Goal: Task Accomplishment & Management: Manage account settings

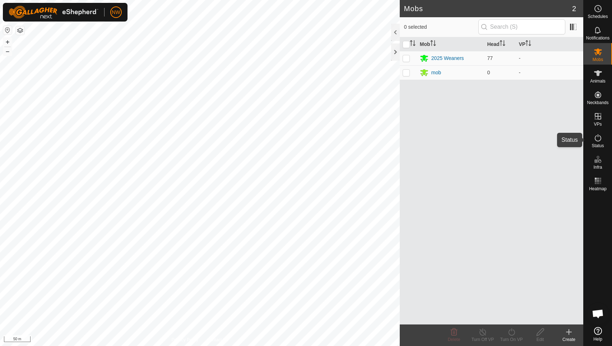
click at [597, 140] on icon at bounding box center [597, 138] width 9 height 9
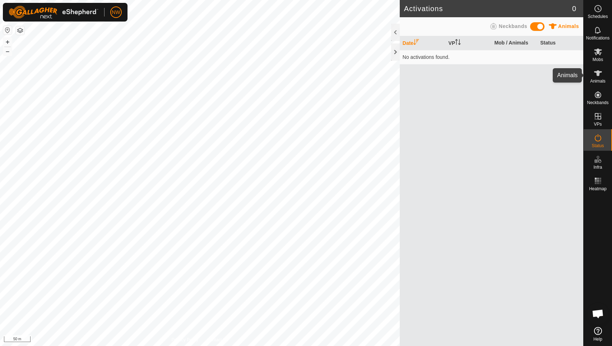
click at [600, 73] on icon at bounding box center [597, 73] width 9 height 9
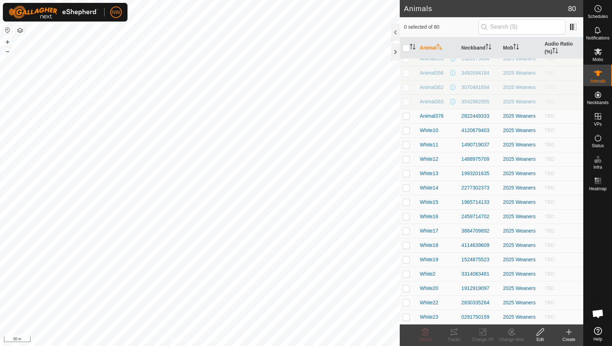
scroll to position [87, 0]
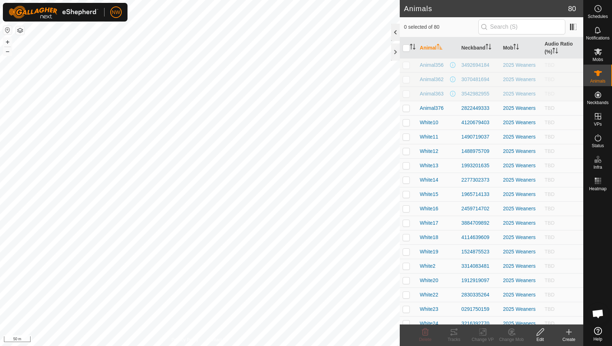
click at [395, 30] on div at bounding box center [395, 32] width 9 height 17
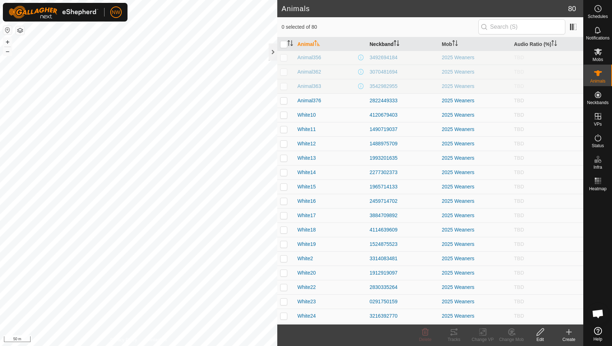
click at [381, 41] on th "Neckband" at bounding box center [403, 44] width 72 height 14
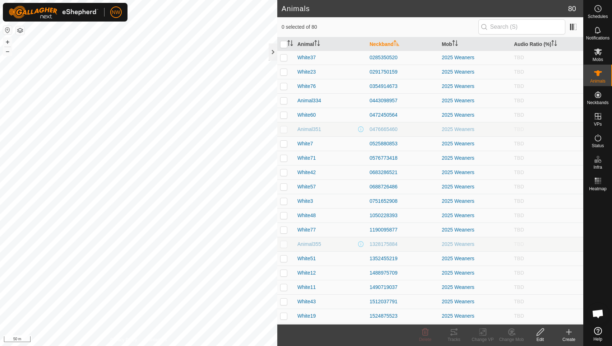
scroll to position [0, 0]
click at [306, 45] on th "Animal" at bounding box center [330, 44] width 72 height 14
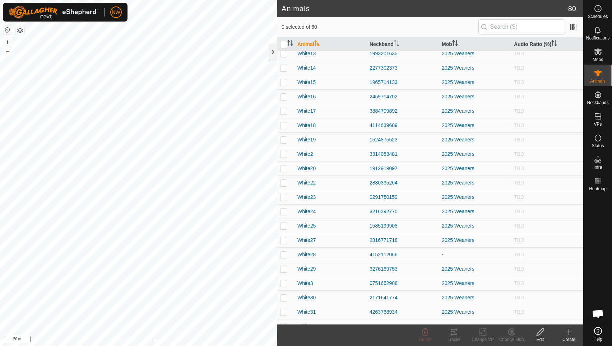
click at [283, 154] on p-checkbox at bounding box center [283, 154] width 7 height 6
checkbox input "true"
click at [540, 333] on icon at bounding box center [539, 332] width 7 height 7
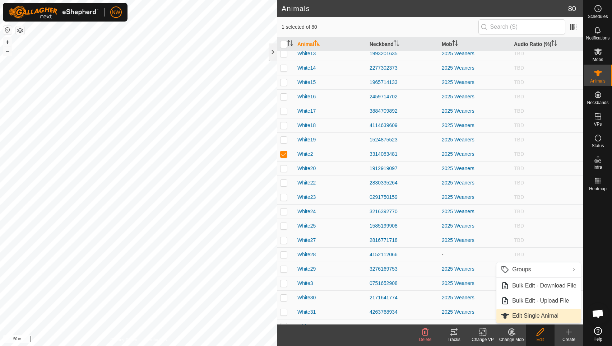
click at [520, 318] on link "Edit Single Animal" at bounding box center [538, 316] width 84 height 14
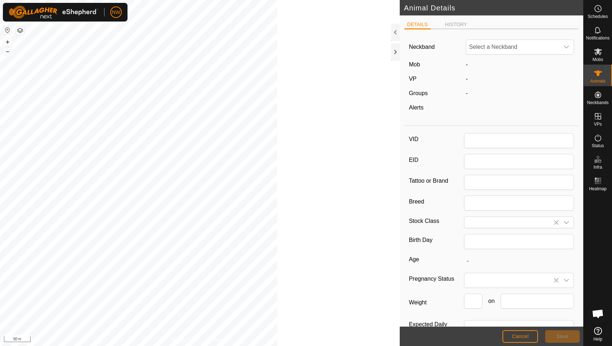
type input "White2"
type input "6OD"
type input "[GEOGRAPHIC_DATA]"
type input "[DEMOGRAPHIC_DATA]"
type input "01/2025"
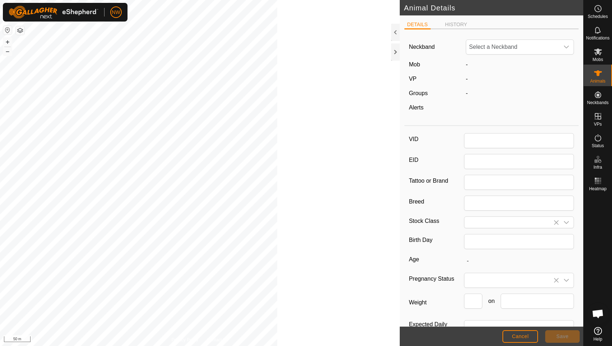
type input "8 months"
type input "293"
type input "[DATE]"
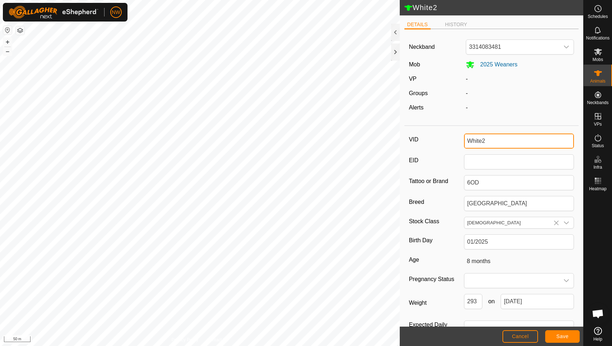
click at [480, 141] on input "White2" at bounding box center [519, 141] width 110 height 15
click at [539, 105] on div "-" at bounding box center [520, 107] width 114 height 9
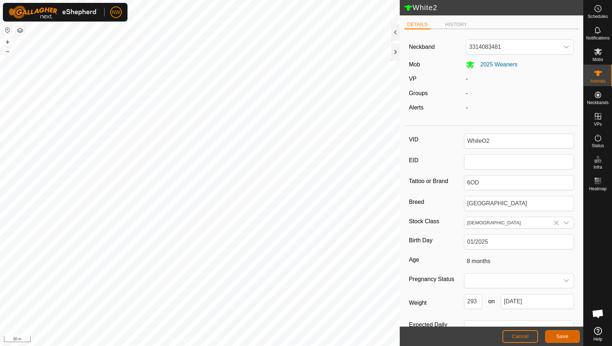
click at [555, 333] on button "Save" at bounding box center [562, 336] width 34 height 13
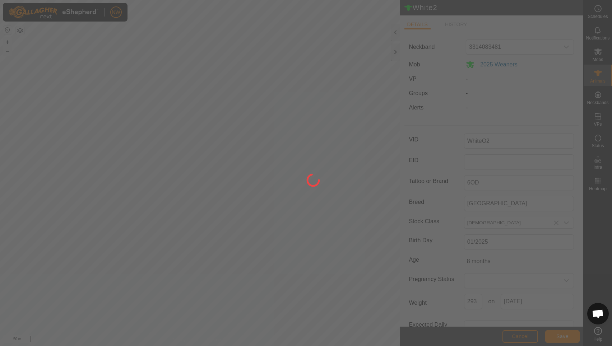
type input "White2"
type input "-"
type input "293 kg"
type input "-"
type input "WhiteO2"
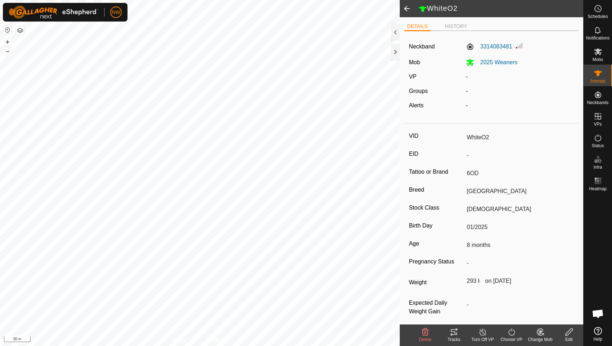
click at [409, 8] on span at bounding box center [407, 8] width 14 height 17
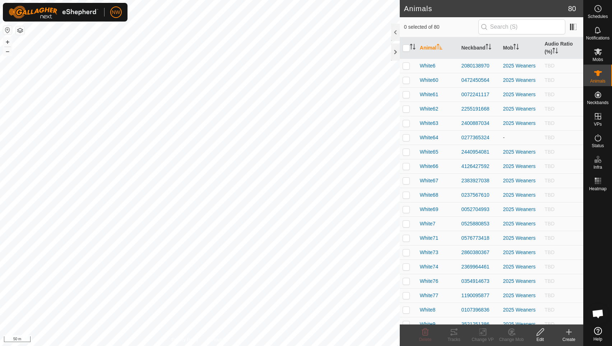
scroll to position [884, 0]
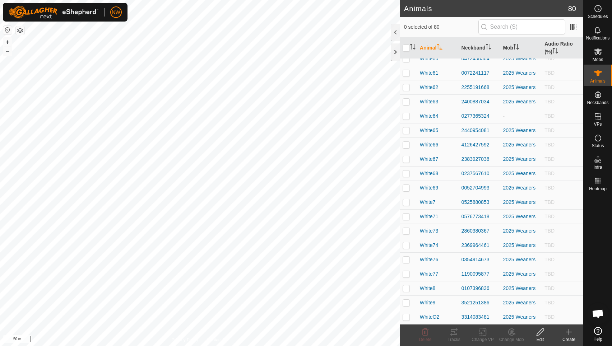
click at [405, 314] on p-checkbox at bounding box center [405, 317] width 7 height 6
checkbox input "true"
click at [539, 333] on icon at bounding box center [540, 332] width 9 height 9
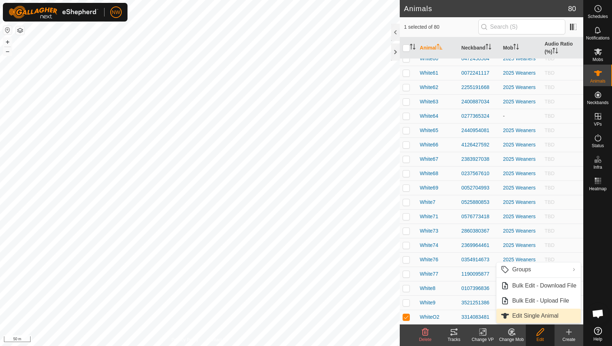
click at [516, 317] on link "Edit Single Animal" at bounding box center [538, 316] width 84 height 14
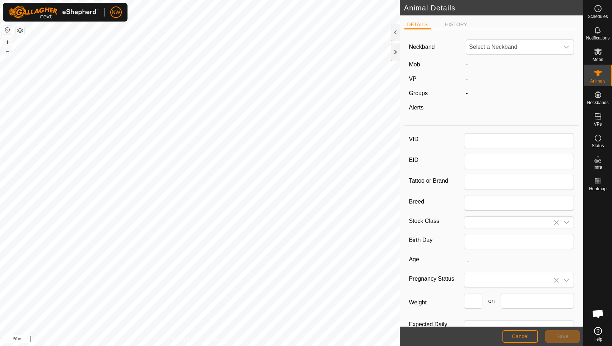
type input "WhiteO2"
type input "6OD"
type input "[GEOGRAPHIC_DATA]"
type input "[DEMOGRAPHIC_DATA]"
type input "01/2025"
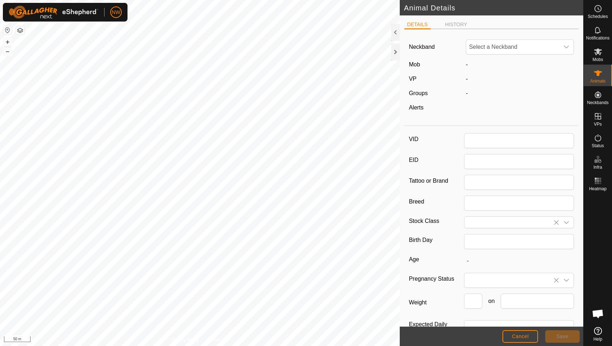
type input "8 months"
type input "293"
type input "[DATE]"
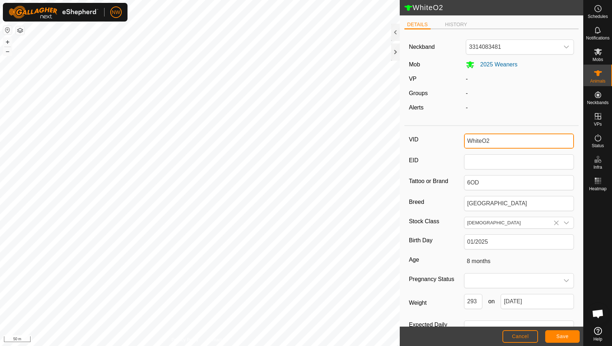
click at [483, 139] on input "WhiteO2" at bounding box center [519, 141] width 110 height 15
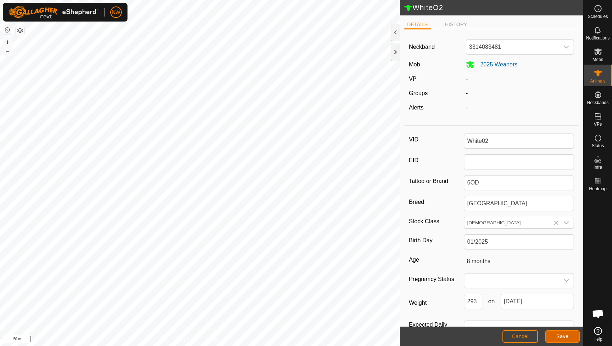
click at [562, 336] on span "Save" at bounding box center [562, 337] width 12 height 6
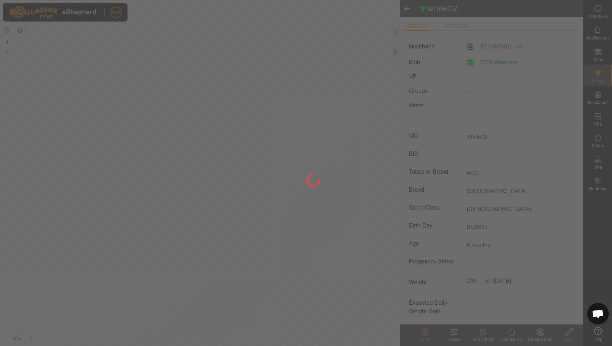
type input "WhiteO2"
type input "-"
type input "293 kg"
type input "-"
type input "White02"
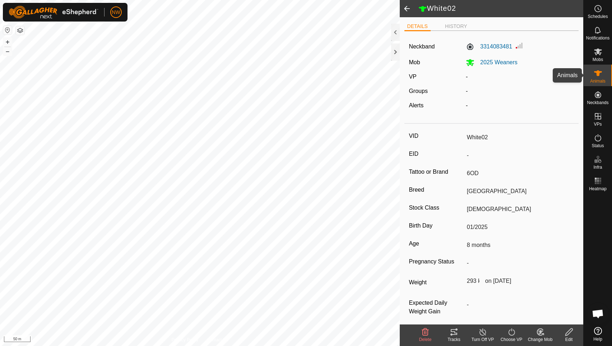
click at [602, 76] on es-animals-svg-icon at bounding box center [597, 72] width 13 height 11
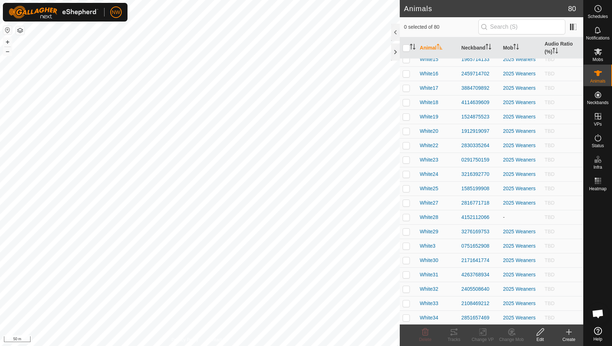
scroll to position [239, 0]
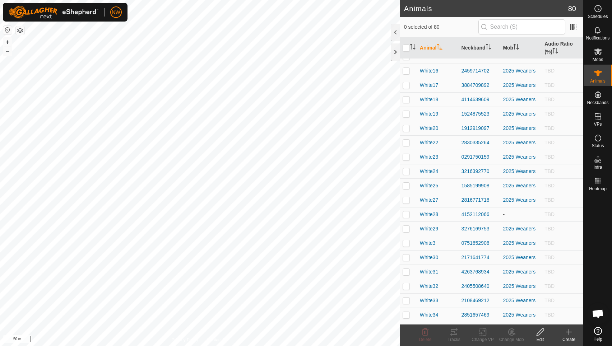
drag, startPoint x: 429, startPoint y: 244, endPoint x: 407, endPoint y: 242, distance: 22.7
click at [401, 240] on td at bounding box center [408, 243] width 17 height 14
checkbox input "true"
click at [541, 332] on icon at bounding box center [539, 332] width 7 height 7
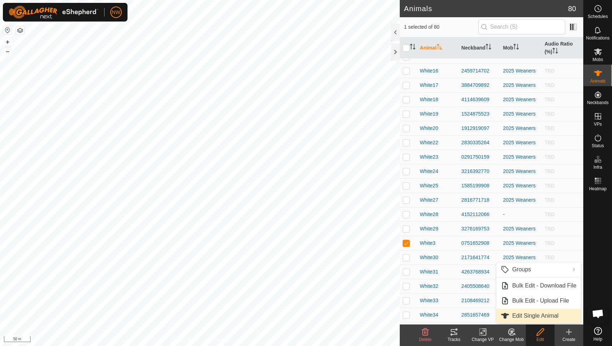
click at [527, 317] on link "Edit Single Animal" at bounding box center [538, 316] width 84 height 14
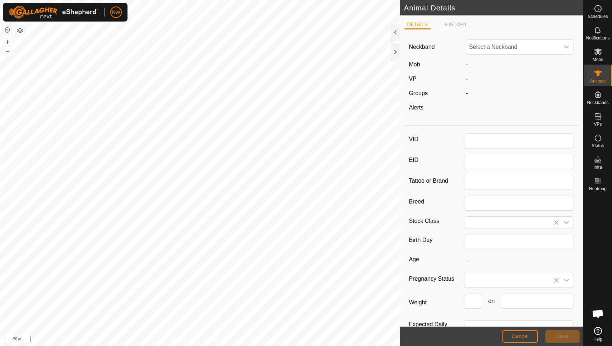
type input "White3"
type input "6OD"
type input "Angus Cross"
type input "[DEMOGRAPHIC_DATA]"
type input "01/2025"
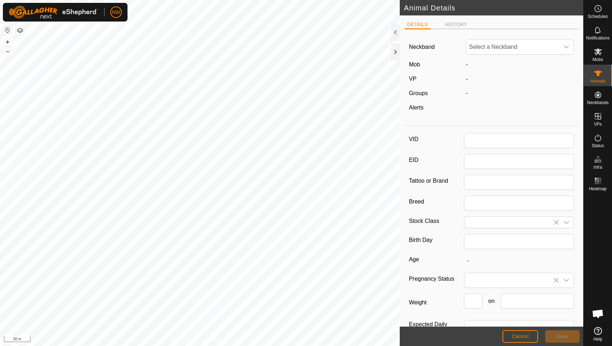
type input "8 months"
type input "305"
type input "[DATE]"
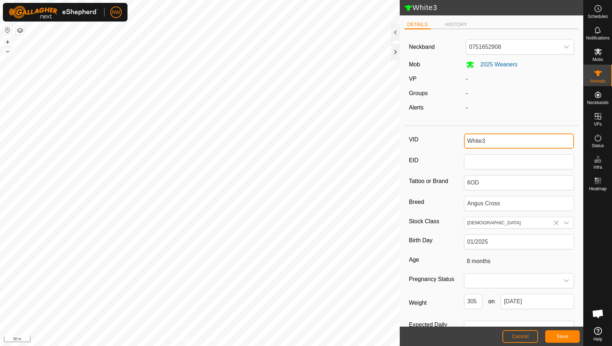
click at [479, 141] on input "White3" at bounding box center [519, 141] width 110 height 15
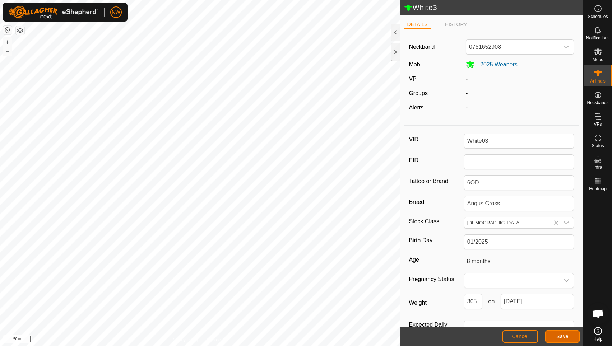
click at [559, 335] on span "Save" at bounding box center [562, 337] width 12 height 6
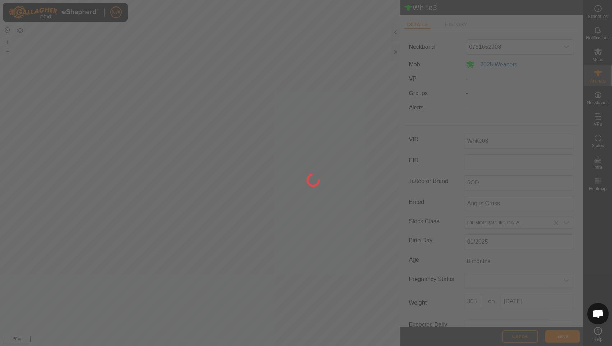
type input "White3"
type input "-"
type input "305 kg"
type input "-"
type input "White03"
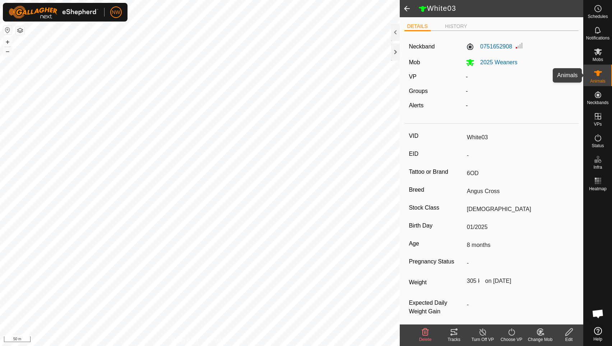
click at [601, 75] on icon at bounding box center [597, 73] width 9 height 9
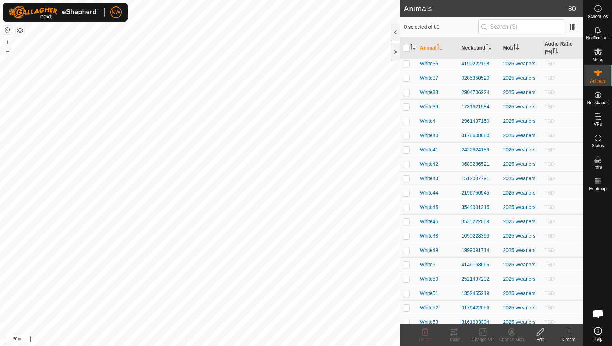
scroll to position [526, 0]
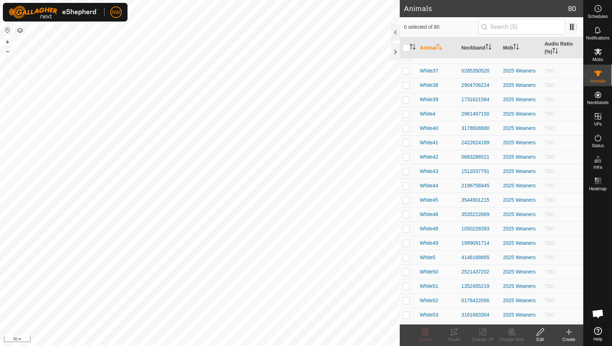
click at [407, 113] on p-checkbox at bounding box center [405, 114] width 7 height 6
checkbox input "true"
click at [541, 332] on icon at bounding box center [539, 332] width 7 height 7
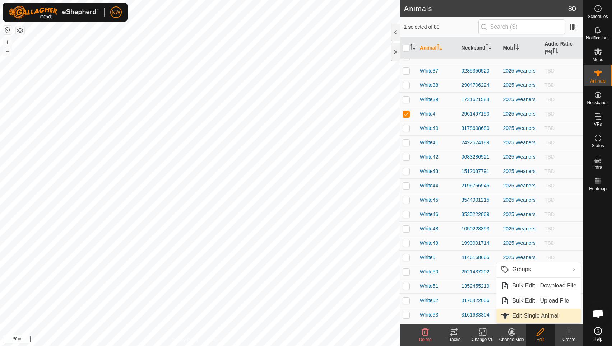
click at [516, 315] on link "Edit Single Animal" at bounding box center [538, 316] width 84 height 14
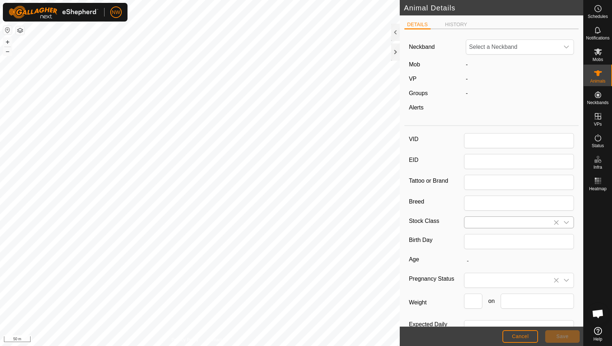
type input "White4"
type input "6OD"
type input "Angus Cross"
type input "[DEMOGRAPHIC_DATA]"
type input "01/2025"
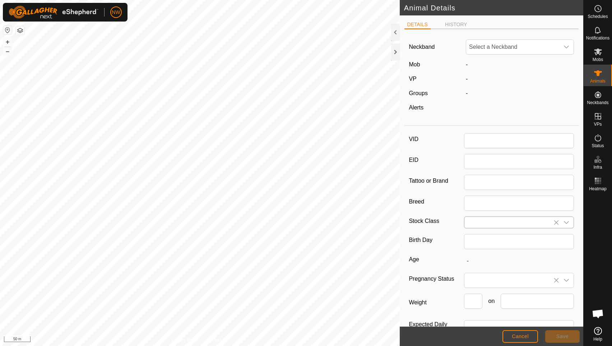
type input "8 months"
type input "288"
type input "[DATE]"
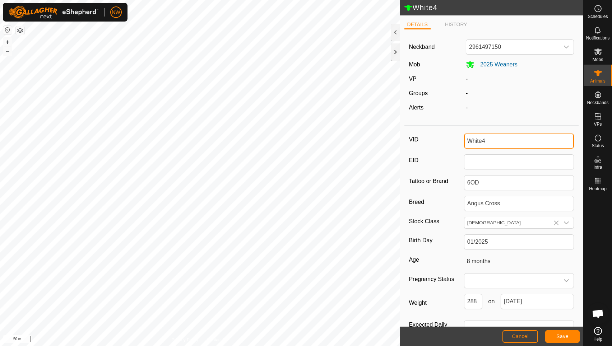
click at [480, 141] on input "White4" at bounding box center [519, 141] width 110 height 15
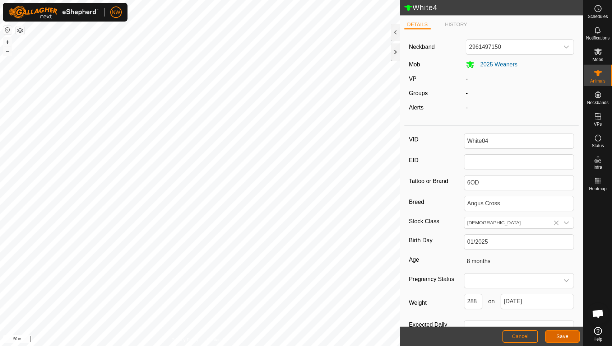
click at [560, 337] on span "Save" at bounding box center [562, 337] width 12 height 6
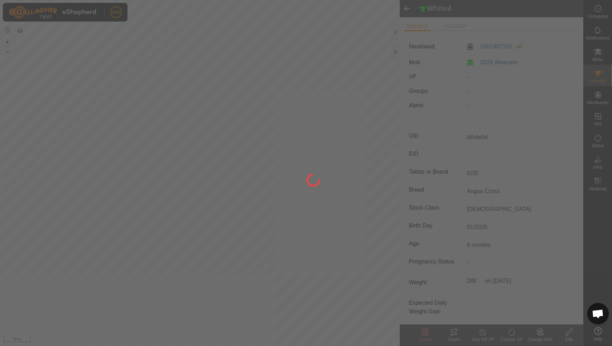
type input "White4"
type input "-"
type input "288 kg"
type input "-"
type input "White04"
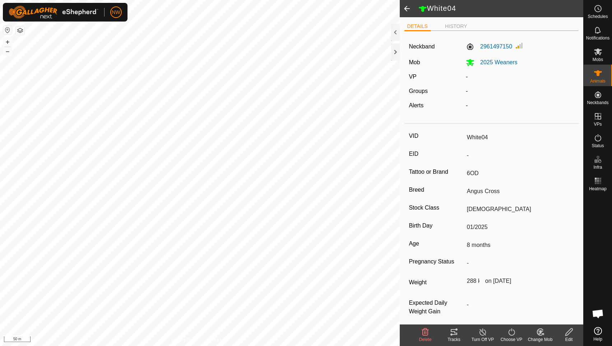
click at [410, 10] on span at bounding box center [407, 8] width 14 height 17
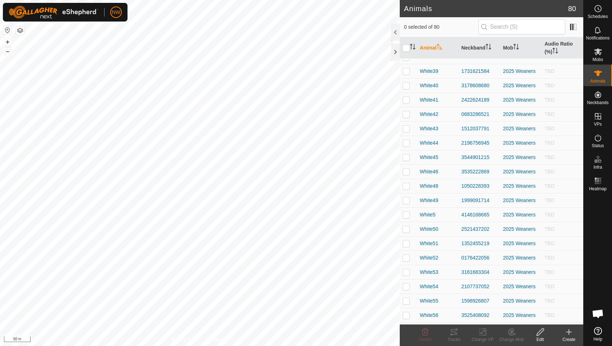
scroll to position [574, 0]
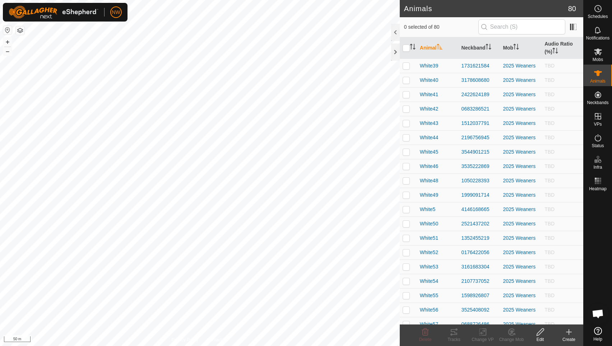
click at [404, 207] on p-checkbox at bounding box center [405, 209] width 7 height 6
checkbox input "true"
click at [539, 332] on icon at bounding box center [540, 332] width 9 height 9
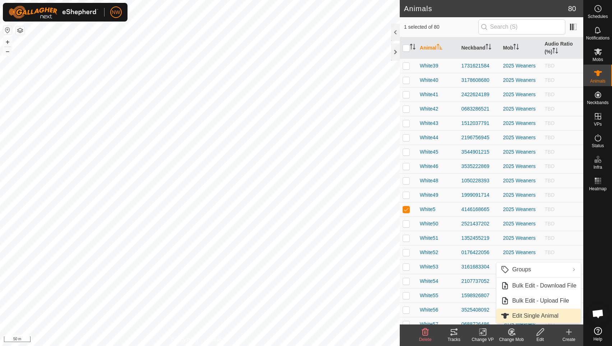
click at [514, 318] on span "Edit Single Animal" at bounding box center [535, 316] width 46 height 9
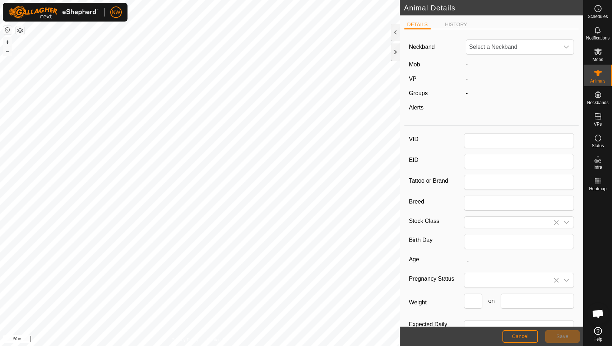
type input "White5"
type input "6OD"
type input "[GEOGRAPHIC_DATA]"
type input "[DEMOGRAPHIC_DATA]"
type input "01/2025"
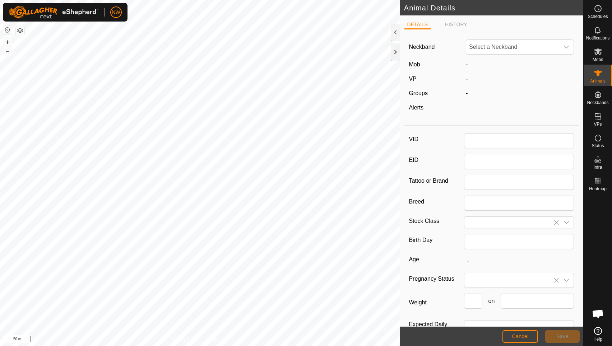
type input "8 months"
type input "297"
type input "[DATE]"
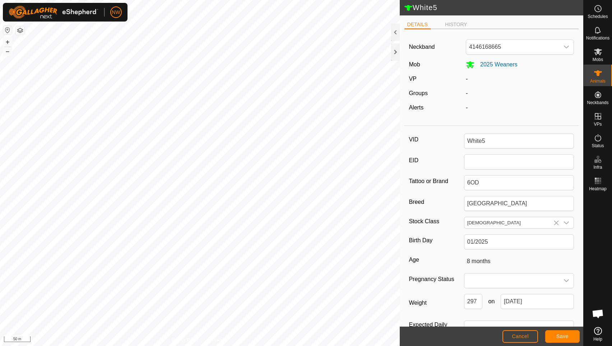
click at [517, 315] on div "Weight 297 on [DATE]" at bounding box center [491, 304] width 165 height 21
click at [479, 140] on input "White5" at bounding box center [519, 141] width 110 height 15
click at [559, 335] on span "Save" at bounding box center [562, 337] width 12 height 6
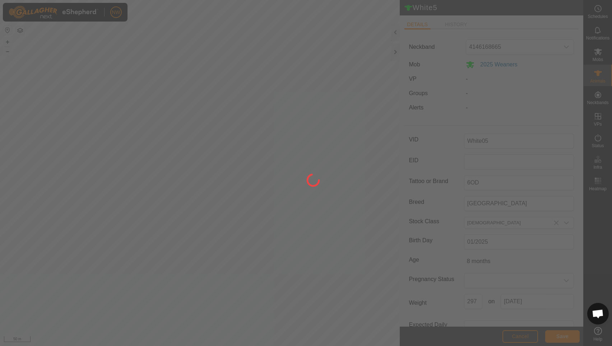
type input "White5"
type input "-"
type input "297 kg"
type input "-"
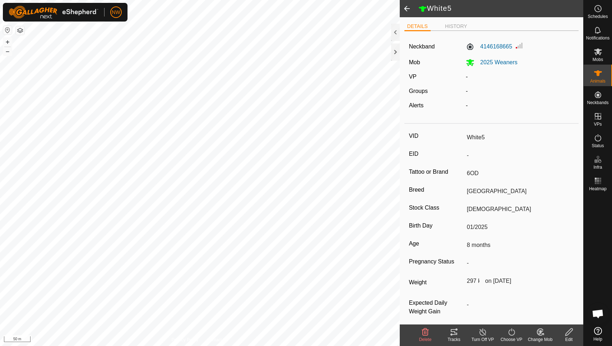
type input "White05"
click at [595, 71] on icon at bounding box center [597, 73] width 9 height 9
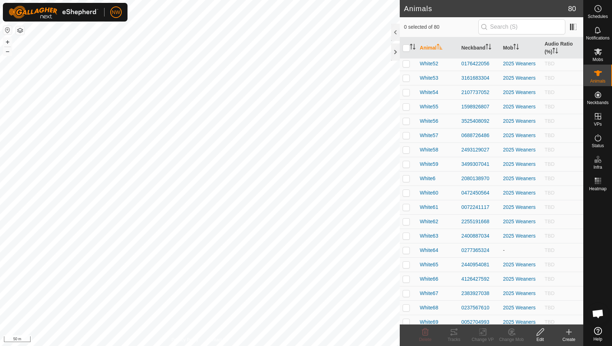
scroll to position [766, 0]
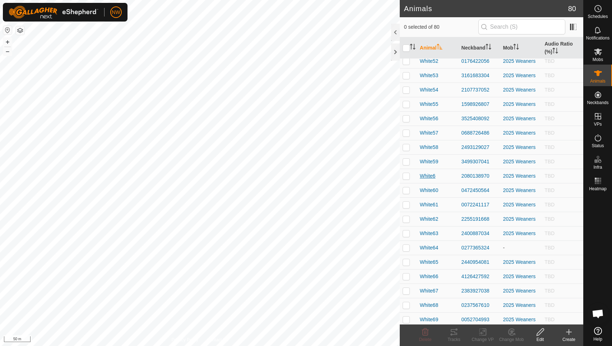
click at [427, 177] on span "White6" at bounding box center [428, 176] width 16 height 8
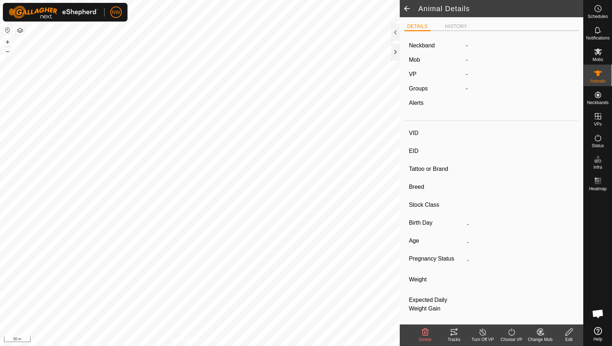
type input "White6"
type input "-"
type input "6OD"
type input "[GEOGRAPHIC_DATA]"
type input "[DEMOGRAPHIC_DATA]"
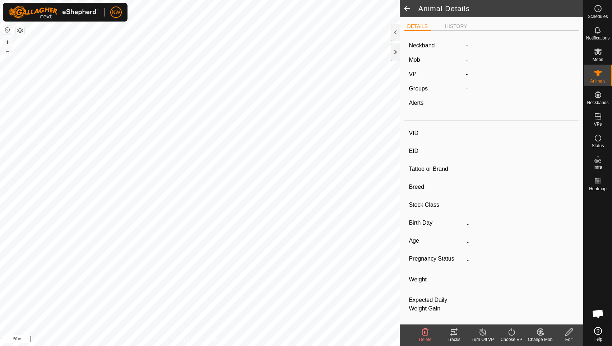
type input "01/2025"
type input "8 months"
type input "252 kg"
type input "-"
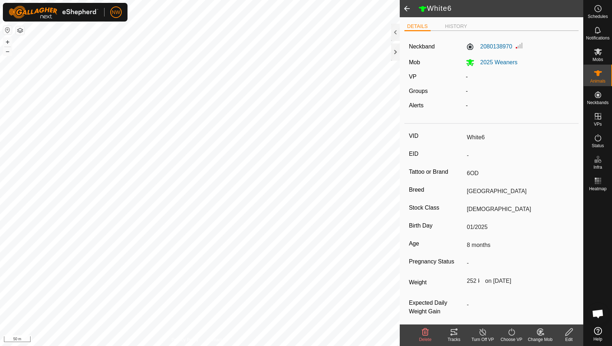
click at [406, 5] on span at bounding box center [407, 8] width 14 height 17
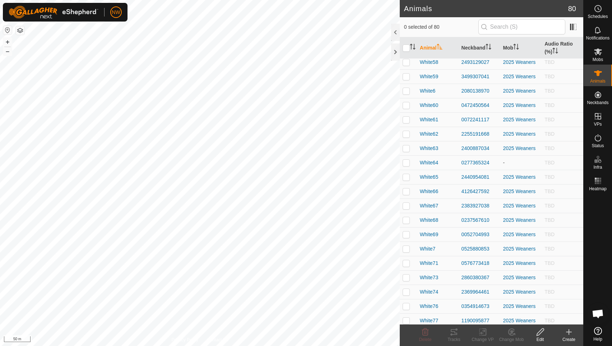
scroll to position [836, 0]
click at [406, 106] on p-checkbox at bounding box center [405, 106] width 7 height 6
checkbox input "false"
click at [539, 332] on icon at bounding box center [539, 332] width 7 height 7
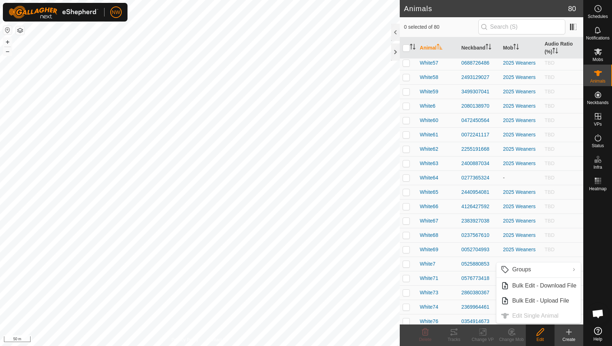
click at [407, 120] on p-checkbox at bounding box center [405, 120] width 7 height 6
checkbox input "true"
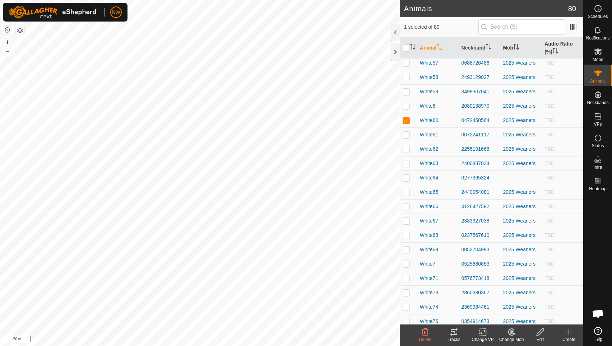
click at [405, 107] on p-checkbox at bounding box center [405, 106] width 7 height 6
checkbox input "true"
click at [408, 120] on p-checkbox at bounding box center [405, 120] width 7 height 6
checkbox input "false"
click at [540, 334] on icon at bounding box center [540, 332] width 9 height 9
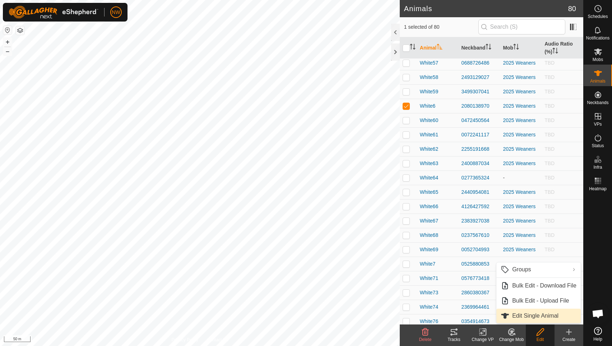
click at [525, 315] on link "Edit Single Animal" at bounding box center [538, 316] width 84 height 14
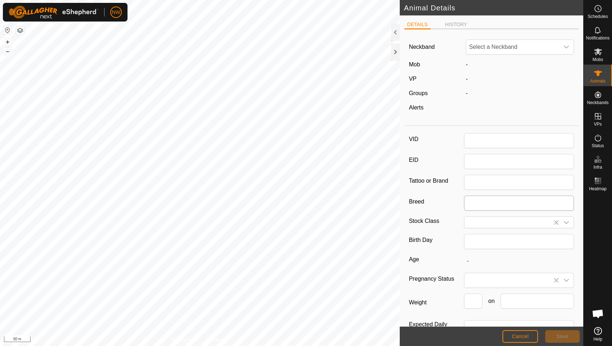
type input "White6"
type input "6OD"
type input "[GEOGRAPHIC_DATA]"
type input "[DEMOGRAPHIC_DATA]"
type input "01/2025"
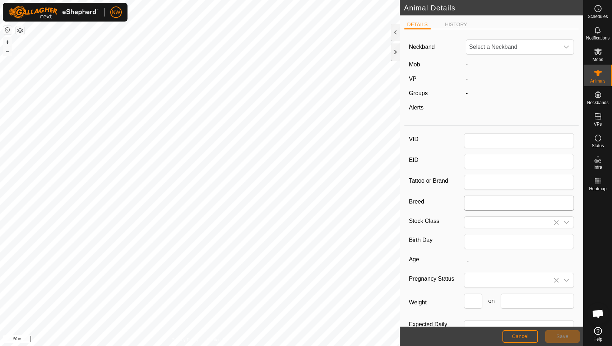
type input "8 months"
type input "252"
type input "[DATE]"
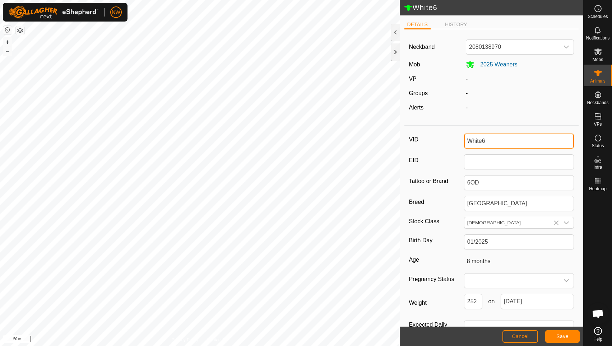
click at [479, 139] on input "White6" at bounding box center [519, 141] width 110 height 15
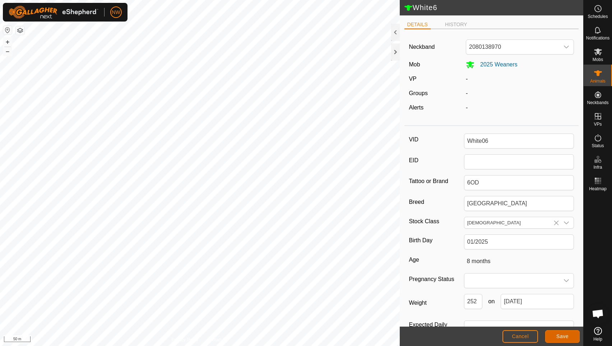
click at [566, 334] on span "Save" at bounding box center [562, 337] width 12 height 6
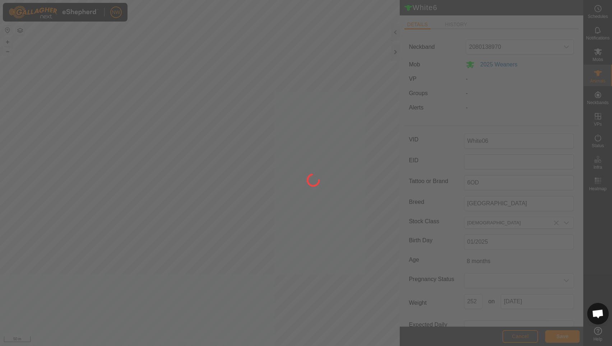
type input "White6"
type input "-"
type input "252 kg"
type input "-"
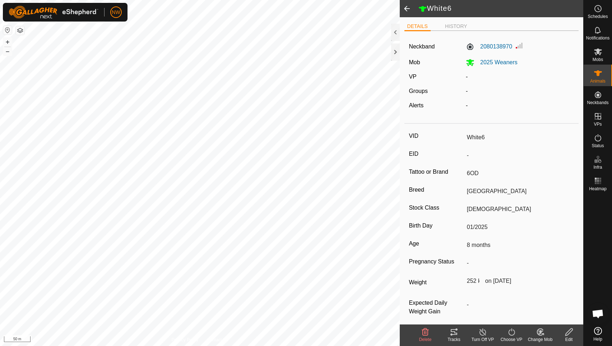
type input "White06"
click at [410, 9] on span at bounding box center [407, 8] width 14 height 17
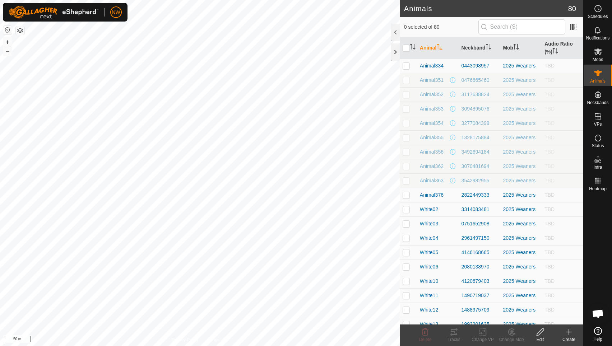
scroll to position [884, 0]
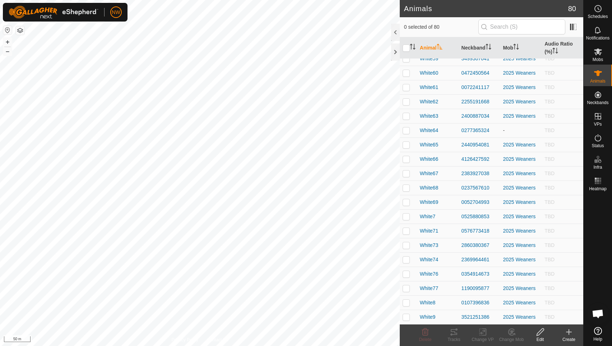
click at [406, 315] on p-checkbox at bounding box center [405, 317] width 7 height 6
checkbox input "true"
click at [541, 334] on icon at bounding box center [540, 332] width 9 height 9
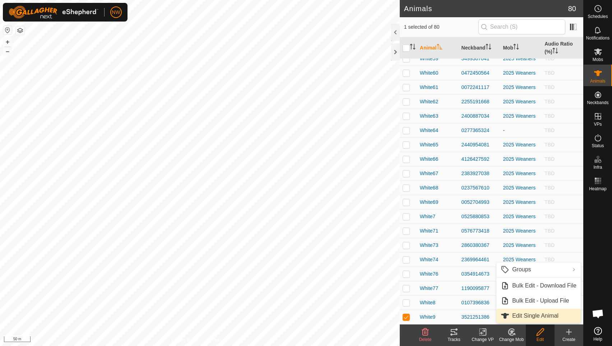
click at [519, 315] on link "Edit Single Animal" at bounding box center [538, 316] width 84 height 14
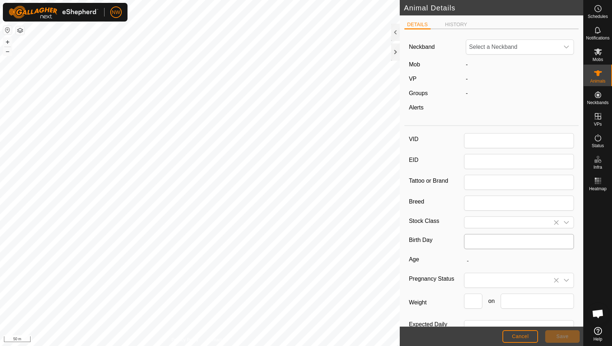
type input "White9"
type input "6OD"
type input "Angus Cross"
type input "[DEMOGRAPHIC_DATA]"
type input "01/2025"
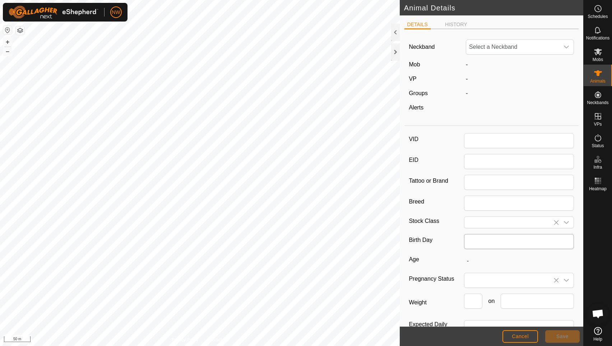
type input "8 months"
type input "310"
type input "[DATE]"
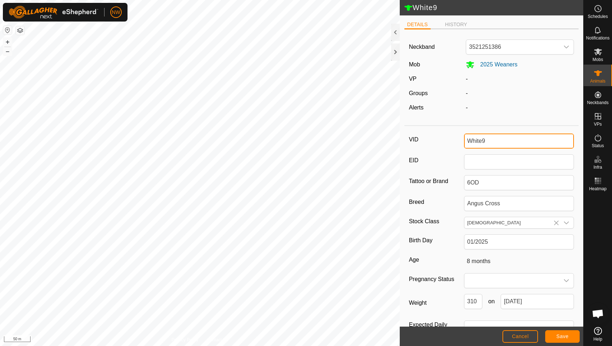
click at [479, 140] on input "White9" at bounding box center [519, 141] width 110 height 15
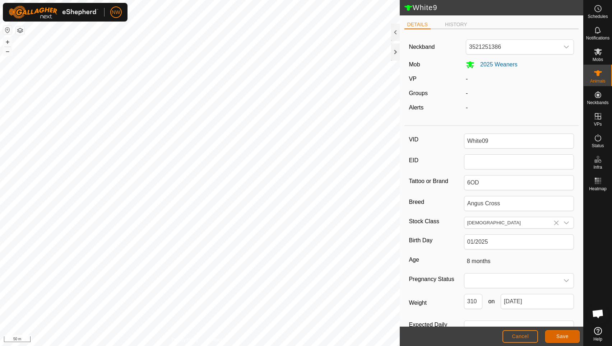
click at [559, 334] on span "Save" at bounding box center [562, 337] width 12 height 6
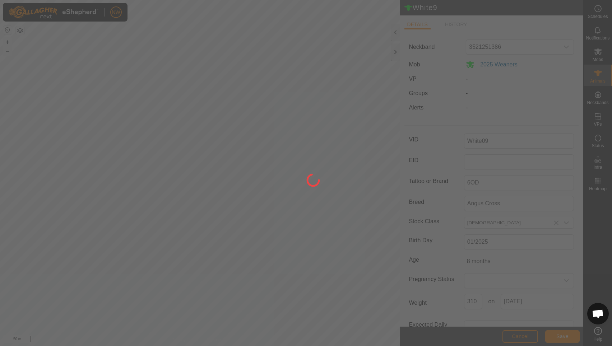
type input "White9"
type input "-"
type input "310 kg"
type input "-"
type input "White09"
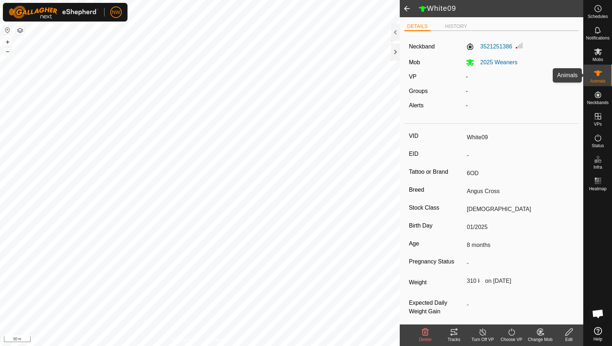
click at [596, 73] on icon at bounding box center [598, 73] width 8 height 6
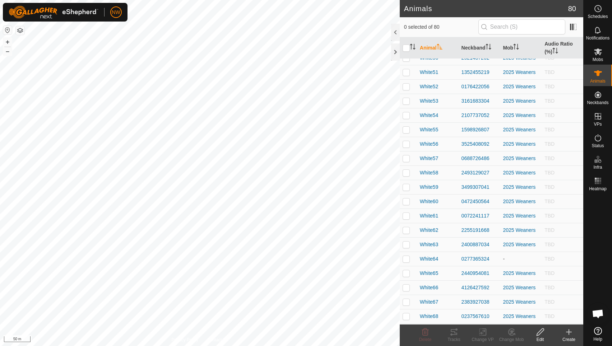
scroll to position [884, 0]
click at [404, 315] on p-checkbox at bounding box center [405, 317] width 7 height 6
checkbox input "true"
click at [539, 332] on icon at bounding box center [540, 332] width 9 height 9
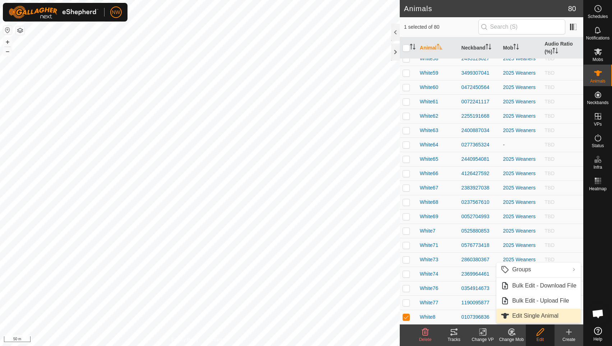
click at [520, 316] on link "Edit Single Animal" at bounding box center [538, 316] width 84 height 14
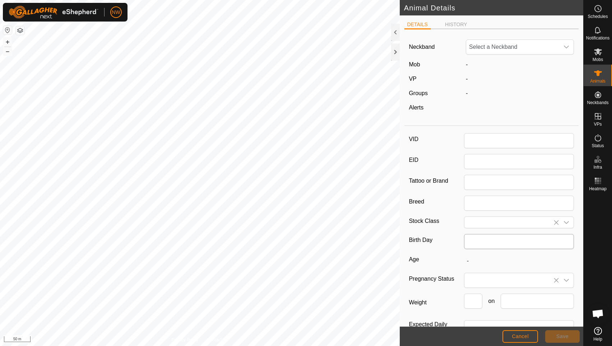
type input "White8"
type input "6OD"
type input "Angus Cross"
type input "[DEMOGRAPHIC_DATA]"
type input "01/2025"
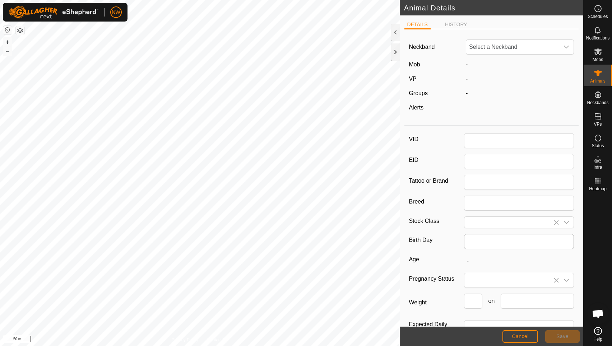
type input "8 months"
type input "305"
type input "[DATE]"
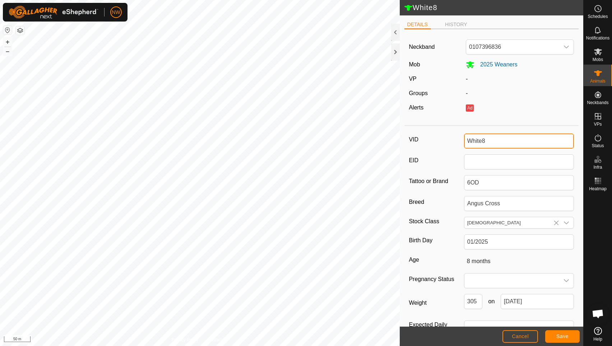
click at [478, 141] on input "White8" at bounding box center [519, 141] width 110 height 15
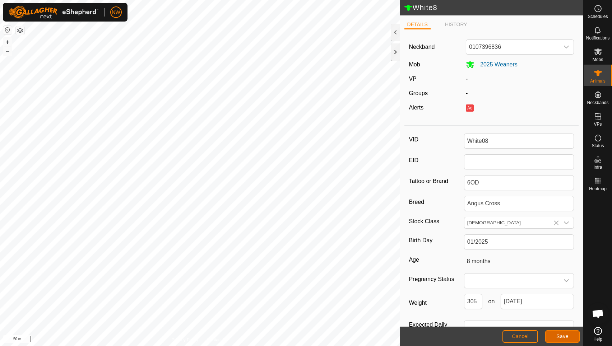
click at [556, 336] on span "Save" at bounding box center [562, 337] width 12 height 6
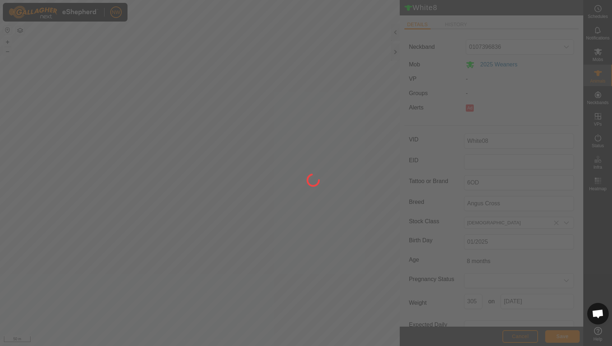
type input "White8"
type input "-"
type input "305 kg"
type input "-"
type input "White08"
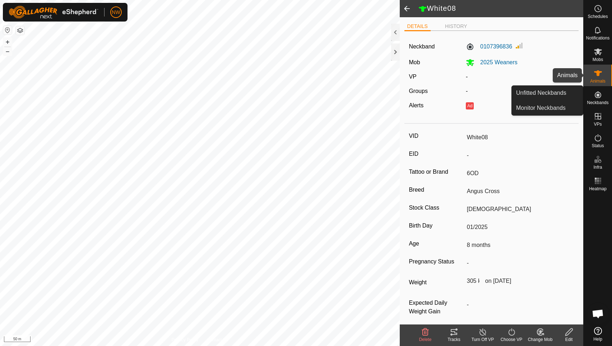
click at [604, 73] on es-animals-svg-icon at bounding box center [597, 72] width 13 height 11
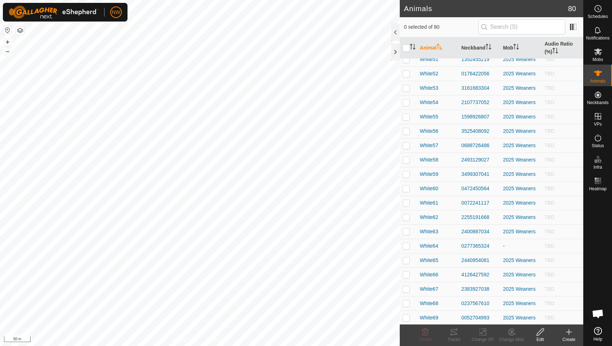
scroll to position [884, 0]
click at [405, 245] on p-checkbox at bounding box center [405, 245] width 7 height 6
checkbox input "true"
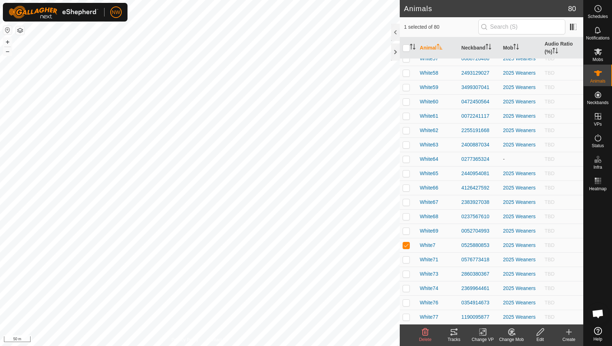
click at [543, 335] on icon at bounding box center [540, 332] width 9 height 9
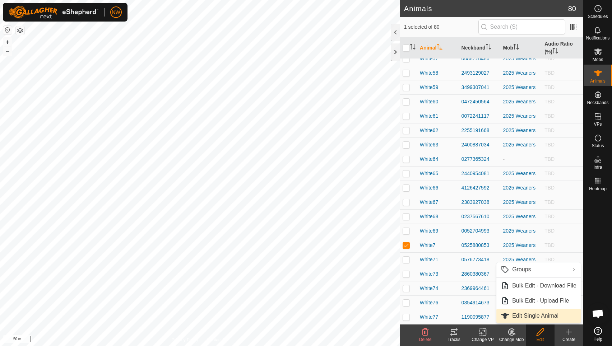
click at [518, 315] on link "Edit Single Animal" at bounding box center [538, 316] width 84 height 14
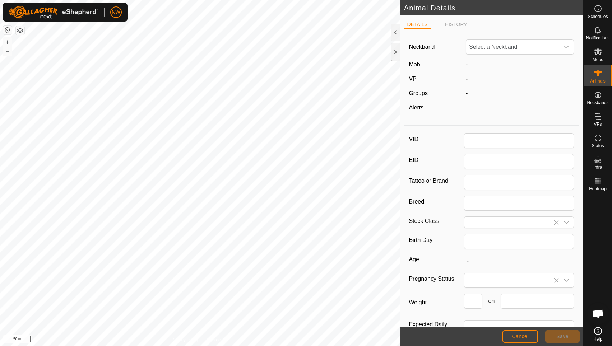
type input "White7"
type input "6OD"
type input "Angus Cross"
type input "[DEMOGRAPHIC_DATA]"
type input "01/2025"
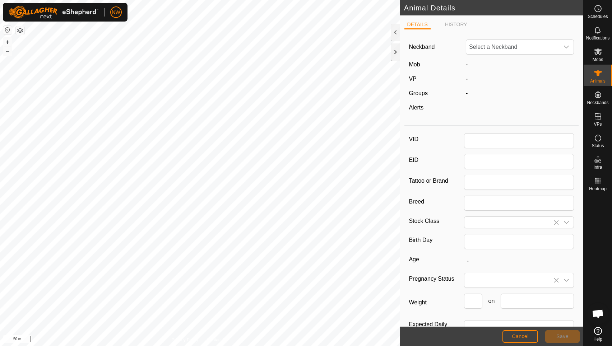
type input "8 months"
type input "311"
type input "[DATE]"
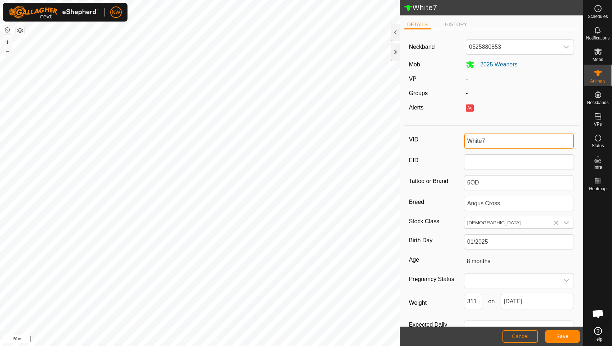
click at [479, 140] on input "White7" at bounding box center [519, 141] width 110 height 15
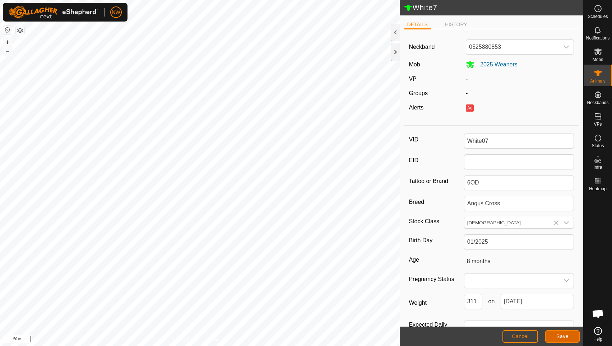
click at [560, 335] on span "Save" at bounding box center [562, 337] width 12 height 6
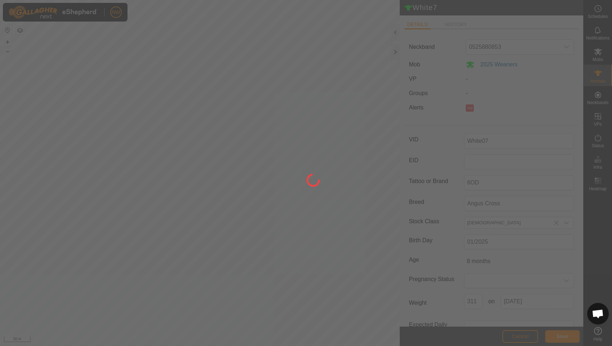
type input "White7"
type input "-"
type input "311 kg"
type input "-"
type input "White07"
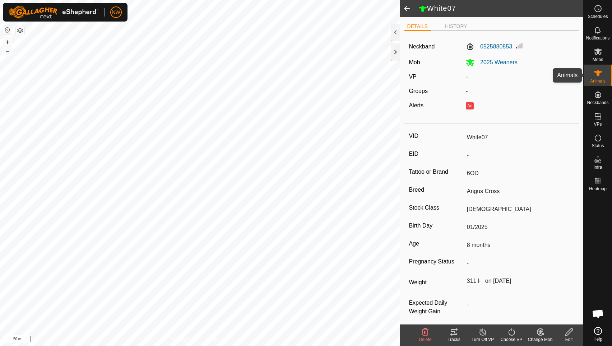
click at [597, 71] on icon at bounding box center [598, 73] width 8 height 6
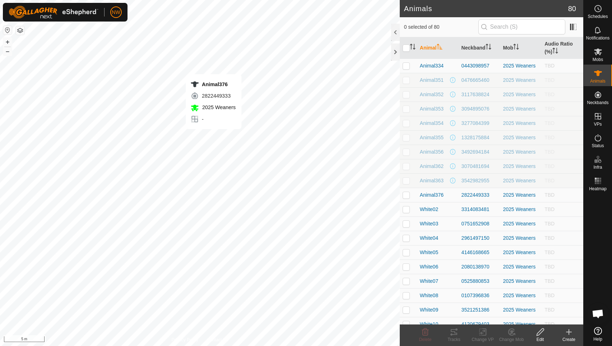
checkbox input "true"
click at [545, 332] on edit-svg-icon at bounding box center [540, 332] width 29 height 9
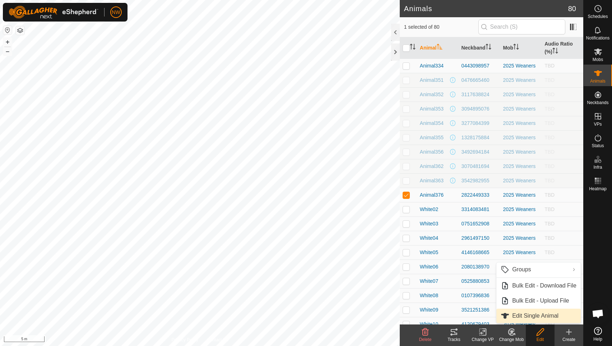
click at [535, 317] on link "Edit Single Animal" at bounding box center [538, 316] width 84 height 14
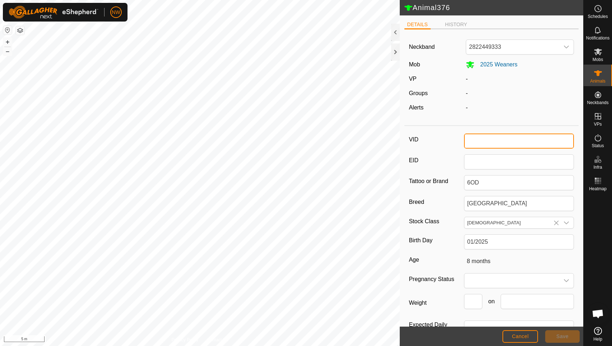
click at [465, 144] on input "VID" at bounding box center [519, 141] width 110 height 15
type input "White47"
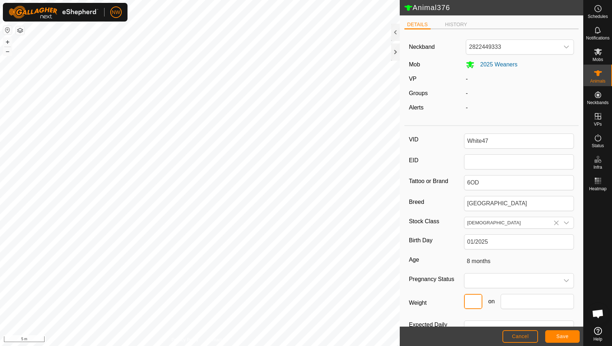
click at [467, 304] on input "Weight" at bounding box center [473, 301] width 18 height 15
type input "313"
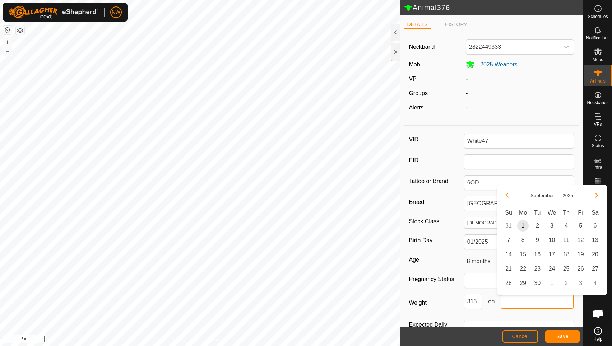
click at [516, 309] on input "text" at bounding box center [536, 301] width 73 height 15
click at [521, 225] on span "1" at bounding box center [522, 225] width 11 height 11
type input "[DATE]"
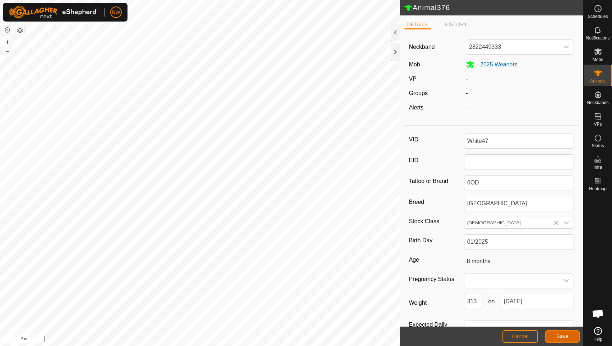
click at [562, 337] on span "Save" at bounding box center [562, 337] width 12 height 6
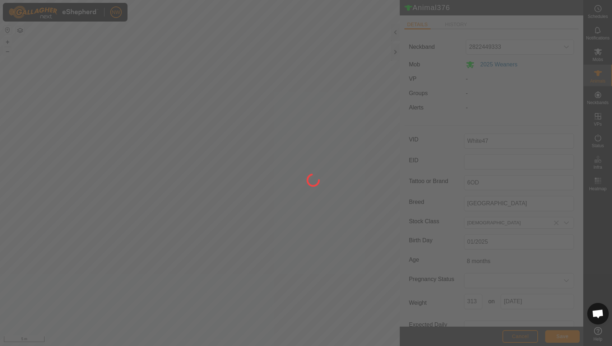
type input "-"
type input "White47"
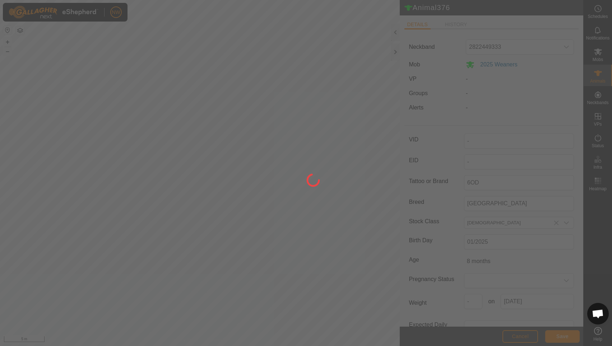
type input "313 kg"
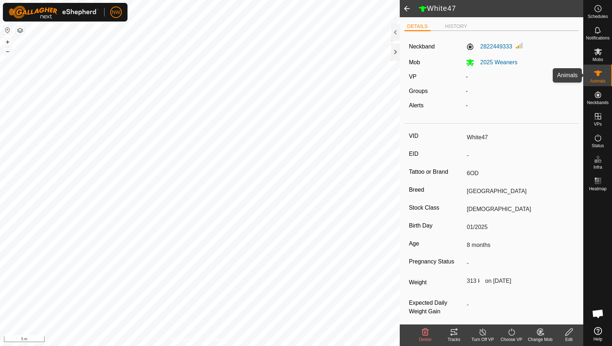
click at [596, 73] on icon at bounding box center [598, 73] width 8 height 6
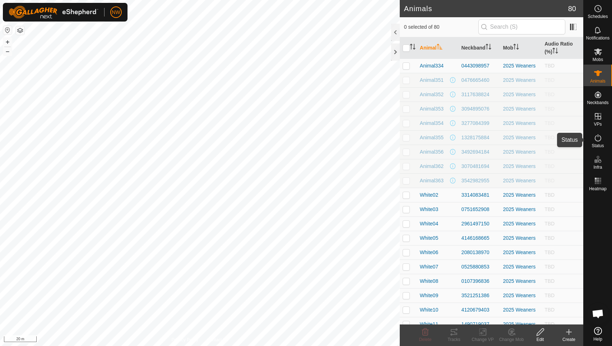
click at [597, 137] on icon at bounding box center [597, 138] width 9 height 9
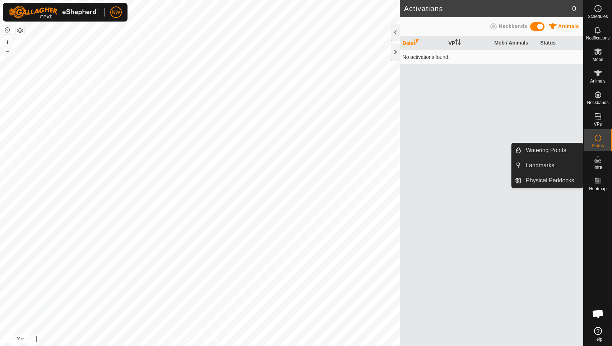
click at [601, 165] on span "Infra" at bounding box center [597, 167] width 9 height 4
click at [597, 163] on icon at bounding box center [596, 161] width 4 height 4
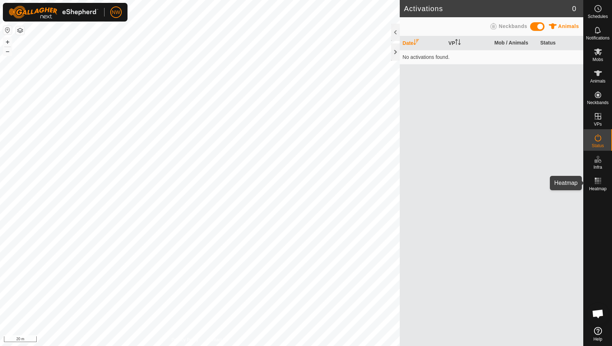
click at [600, 181] on rect at bounding box center [600, 181] width 2 height 2
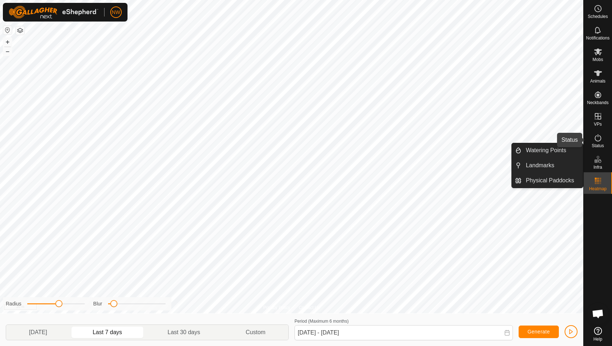
click at [599, 141] on icon at bounding box center [598, 137] width 6 height 7
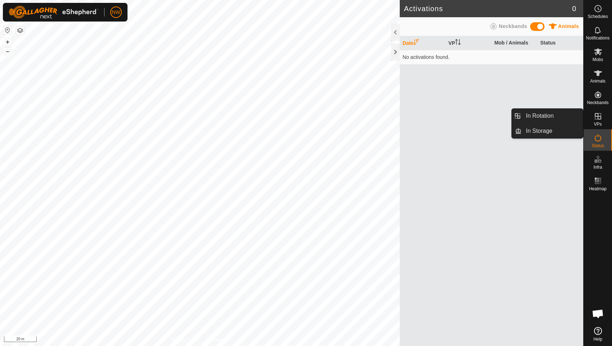
click at [598, 120] on icon at bounding box center [597, 116] width 9 height 9
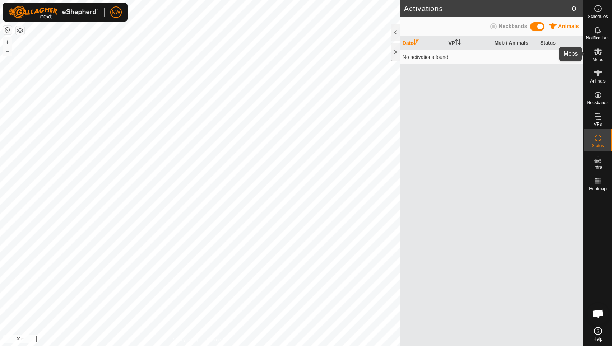
click at [601, 55] on icon at bounding box center [597, 51] width 9 height 9
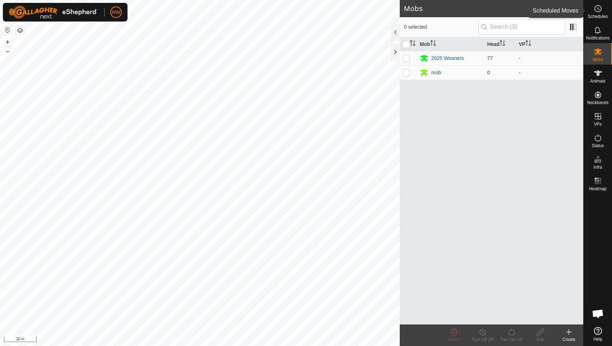
click at [597, 10] on icon at bounding box center [597, 8] width 9 height 9
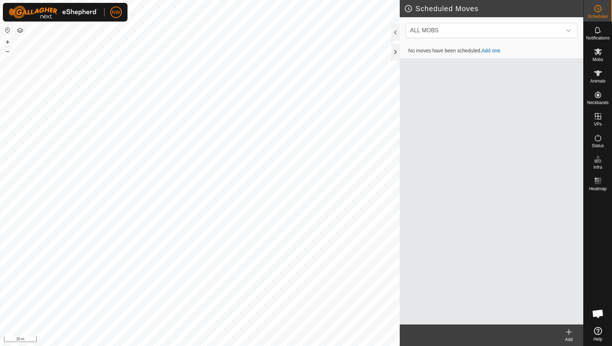
click at [597, 10] on icon at bounding box center [597, 8] width 9 height 9
click at [597, 28] on icon at bounding box center [597, 30] width 9 height 9
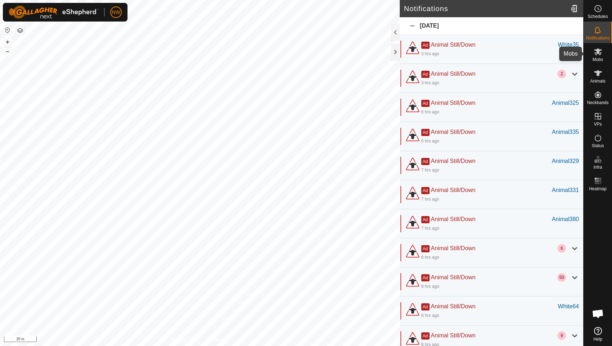
click at [593, 51] on icon at bounding box center [597, 51] width 9 height 9
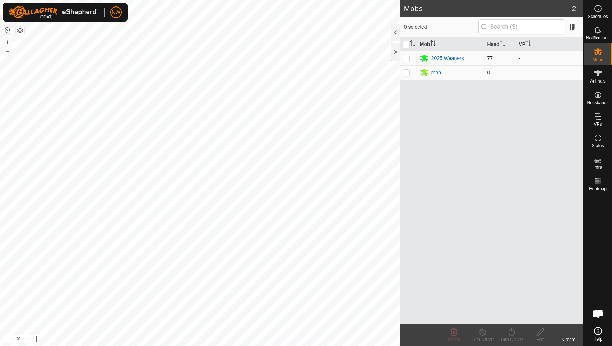
click at [408, 58] on p-checkbox at bounding box center [405, 58] width 7 height 6
checkbox input "true"
click at [441, 59] on div "2025 Weaners" at bounding box center [447, 59] width 33 height 8
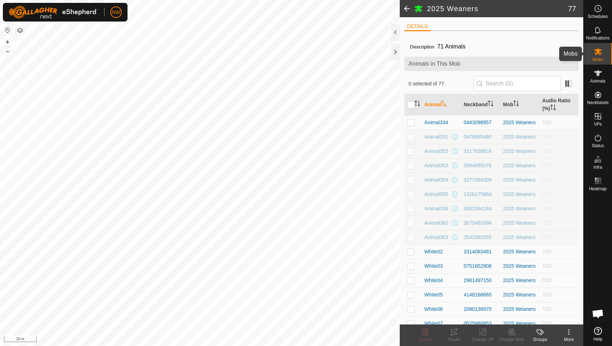
click at [601, 51] on icon at bounding box center [597, 51] width 9 height 9
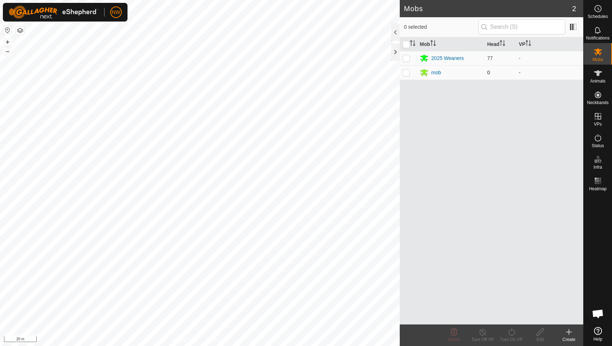
click at [407, 74] on p-checkbox at bounding box center [405, 73] width 7 height 6
checkbox input "true"
click at [437, 73] on div "mob" at bounding box center [436, 73] width 10 height 8
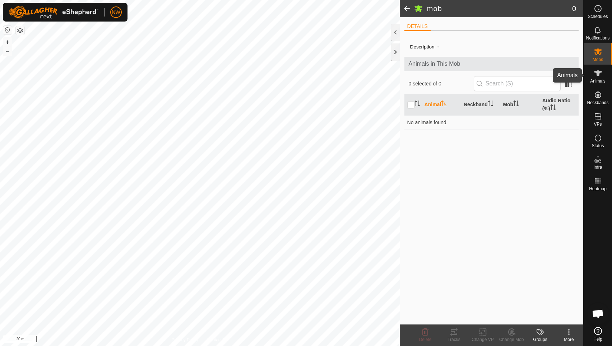
click at [600, 77] on icon at bounding box center [597, 73] width 9 height 9
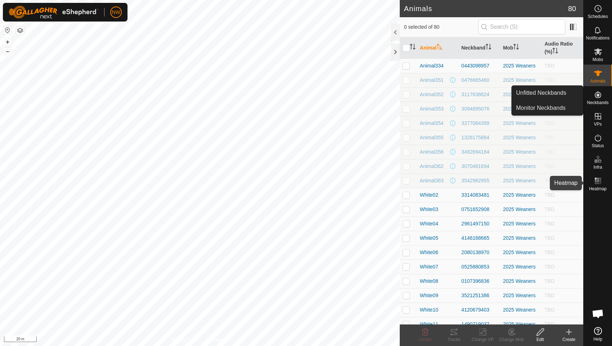
click at [600, 185] on es-heatmap-svg-icon at bounding box center [597, 180] width 13 height 11
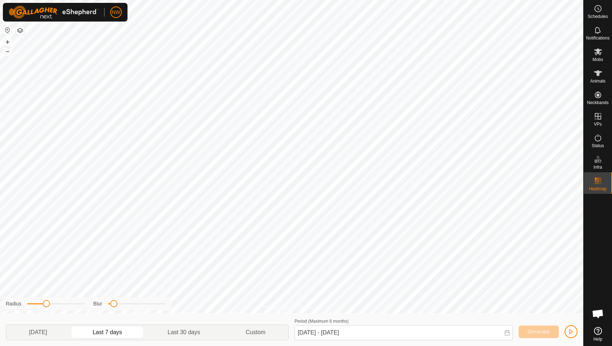
drag, startPoint x: 56, startPoint y: 304, endPoint x: 45, endPoint y: 308, distance: 12.1
click at [45, 308] on div "Radius Blur" at bounding box center [87, 303] width 168 height 13
drag, startPoint x: 45, startPoint y: 305, endPoint x: 34, endPoint y: 309, distance: 11.9
click at [34, 309] on div "Radius Blur" at bounding box center [87, 303] width 168 height 13
click at [88, 311] on div "Privacy Policy Contact Us White43 1512037791 2025 Weaners - + – ⇧ i 20 m Radius…" at bounding box center [291, 173] width 583 height 346
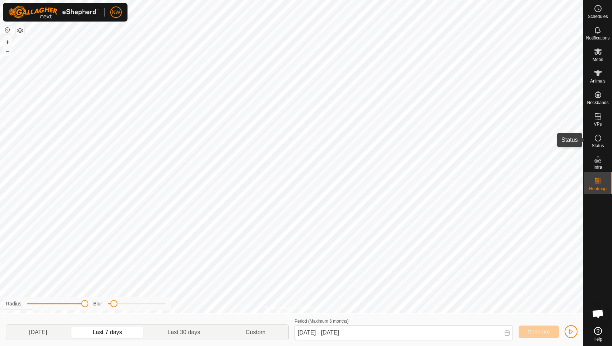
click at [597, 141] on icon at bounding box center [598, 137] width 6 height 7
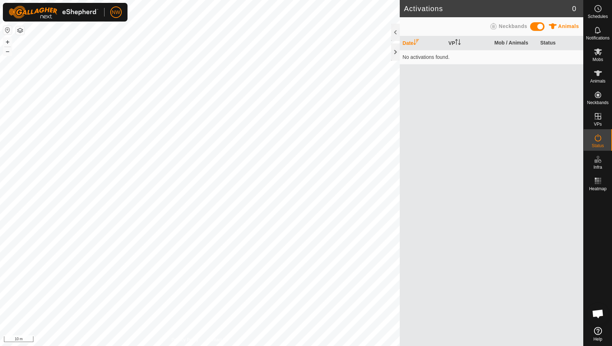
click at [407, 57] on td "No activations found." at bounding box center [491, 57] width 183 height 14
click at [565, 27] on span "Animals" at bounding box center [568, 26] width 21 height 6
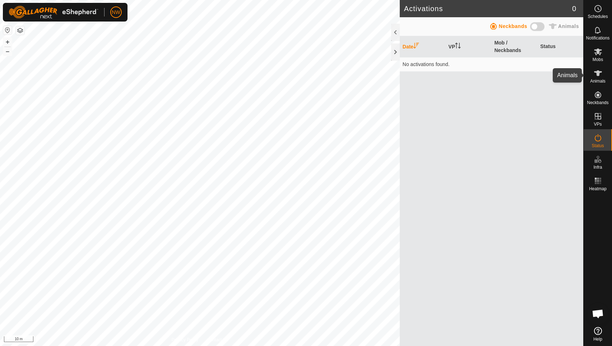
click at [596, 78] on es-animals-svg-icon at bounding box center [597, 72] width 13 height 11
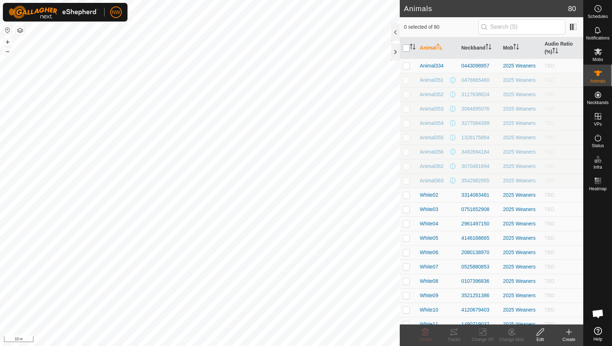
click at [407, 48] on input "checkbox" at bounding box center [405, 48] width 7 height 7
checkbox input "true"
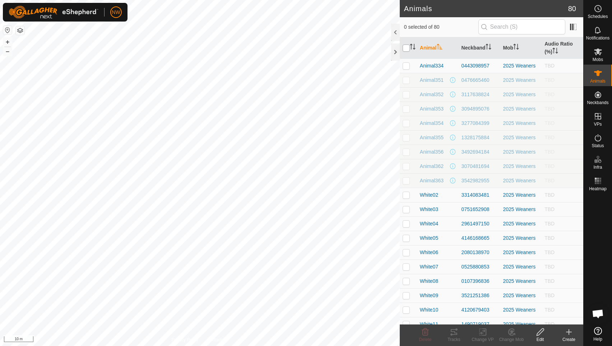
checkbox input "true"
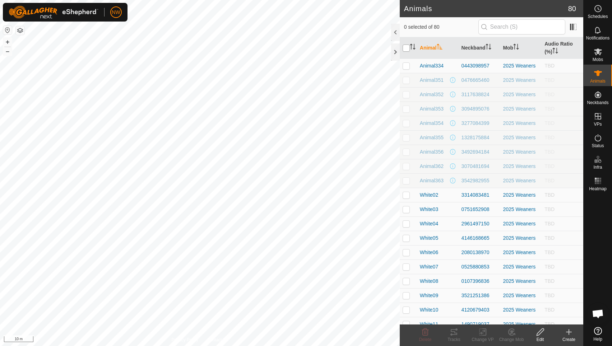
checkbox input "true"
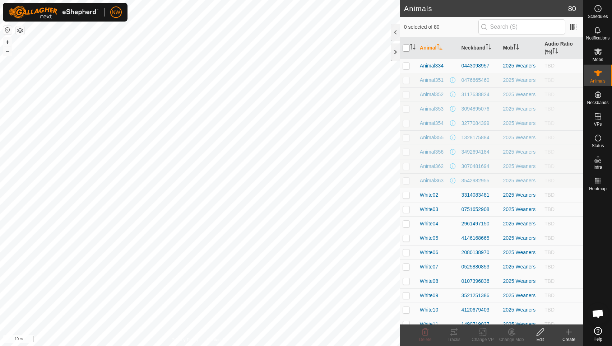
checkbox input "true"
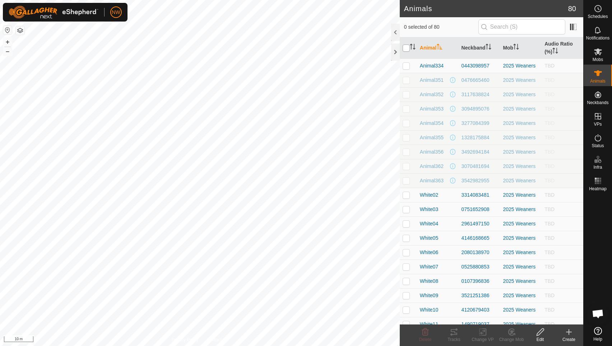
checkbox input "true"
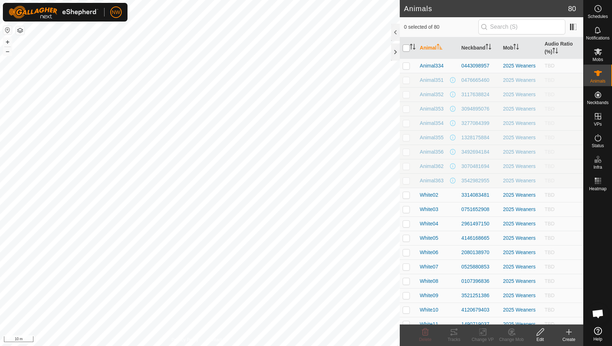
checkbox input "true"
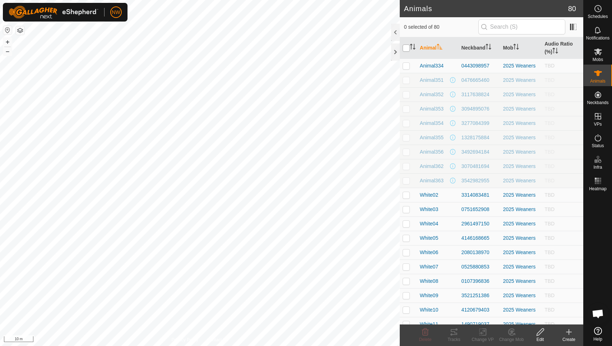
checkbox input "true"
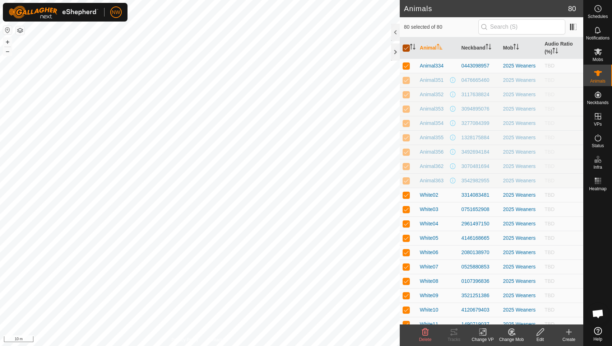
click at [407, 49] on input "checkbox" at bounding box center [405, 48] width 7 height 7
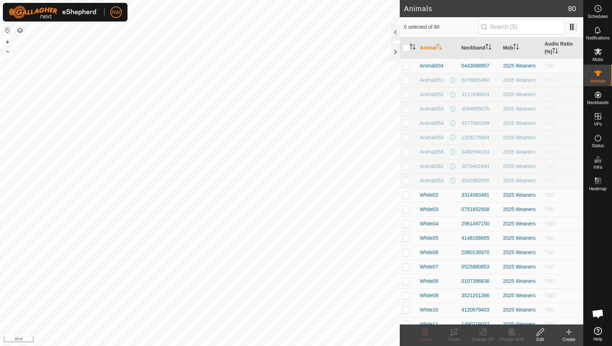
click at [406, 193] on p-checkbox at bounding box center [405, 195] width 7 height 6
click at [405, 210] on p-checkbox at bounding box center [405, 209] width 7 height 6
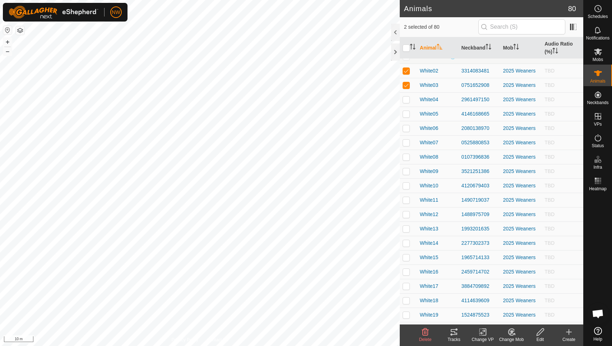
scroll to position [144, 0]
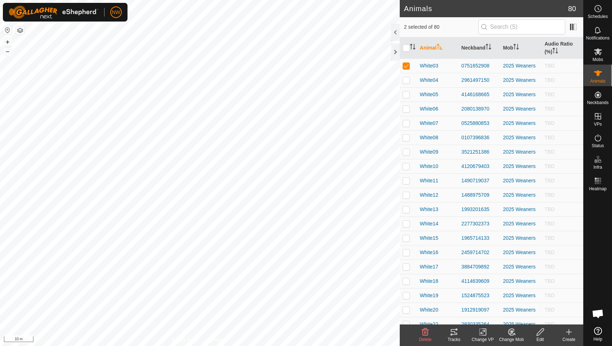
click at [455, 333] on icon at bounding box center [454, 332] width 6 height 6
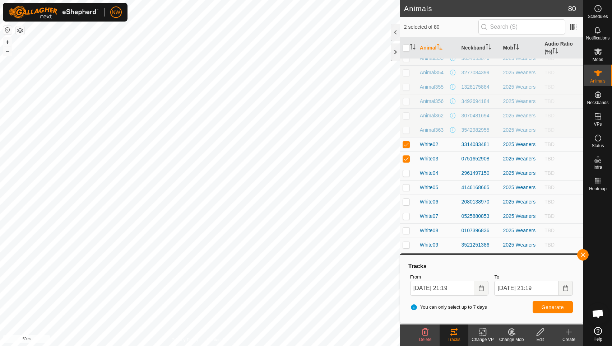
scroll to position [48, 0]
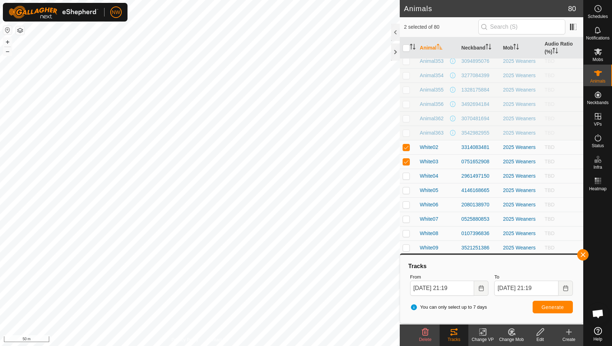
click at [407, 163] on p-checkbox at bounding box center [405, 162] width 7 height 6
click at [457, 335] on icon at bounding box center [453, 332] width 9 height 9
click at [551, 309] on span "Generate" at bounding box center [552, 307] width 22 height 6
click at [407, 148] on p-checkbox at bounding box center [405, 147] width 7 height 6
click at [406, 161] on p-checkbox at bounding box center [405, 162] width 7 height 6
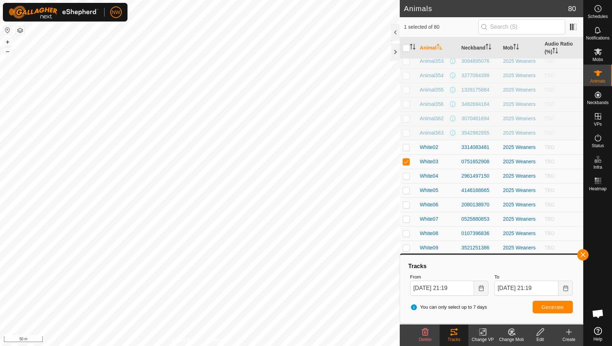
click at [406, 161] on p-checkbox at bounding box center [405, 162] width 7 height 6
click at [429, 49] on th "Animal" at bounding box center [438, 48] width 42 height 22
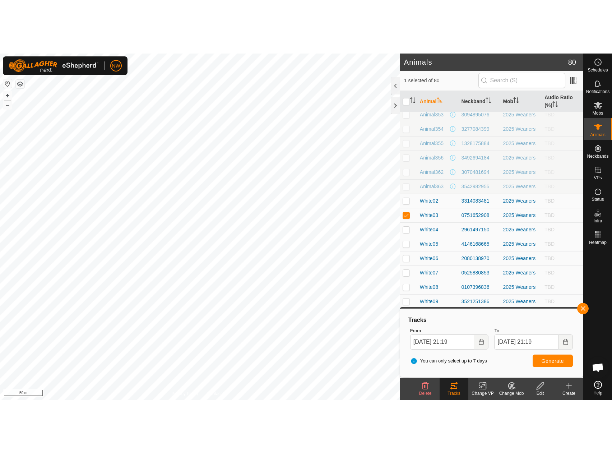
scroll to position [0, 0]
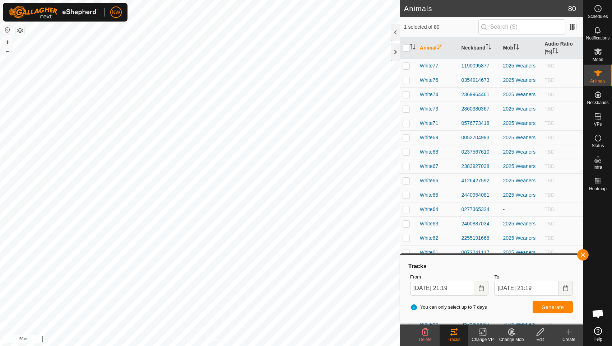
click at [407, 66] on p-checkbox at bounding box center [405, 66] width 7 height 6
click at [546, 306] on span "Generate" at bounding box center [552, 307] width 22 height 6
click at [408, 65] on p-checkbox at bounding box center [405, 66] width 7 height 6
click at [406, 78] on p-checkbox at bounding box center [405, 80] width 7 height 6
click at [549, 305] on span "Generate" at bounding box center [552, 307] width 22 height 6
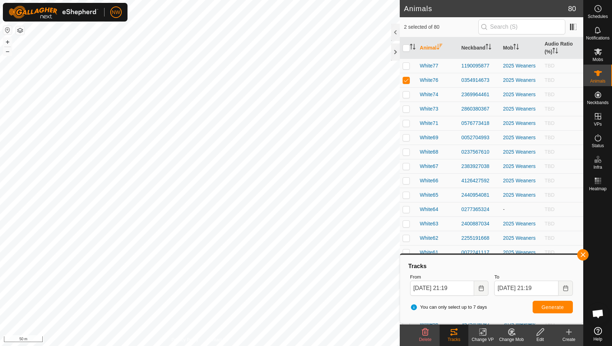
click at [408, 82] on p-checkbox at bounding box center [405, 80] width 7 height 6
click at [409, 95] on p-checkbox at bounding box center [405, 95] width 7 height 6
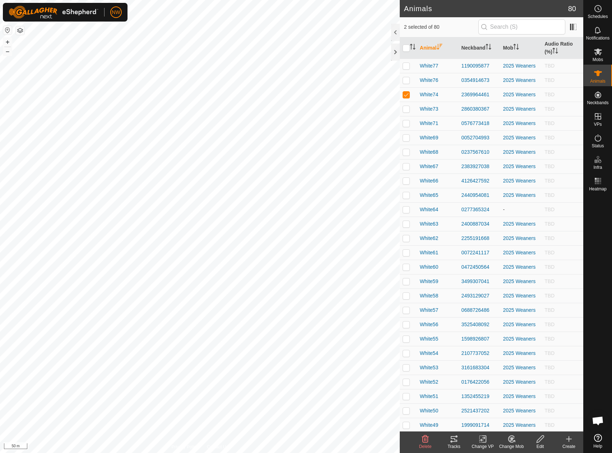
click at [454, 346] on div "Tracks" at bounding box center [453, 446] width 29 height 6
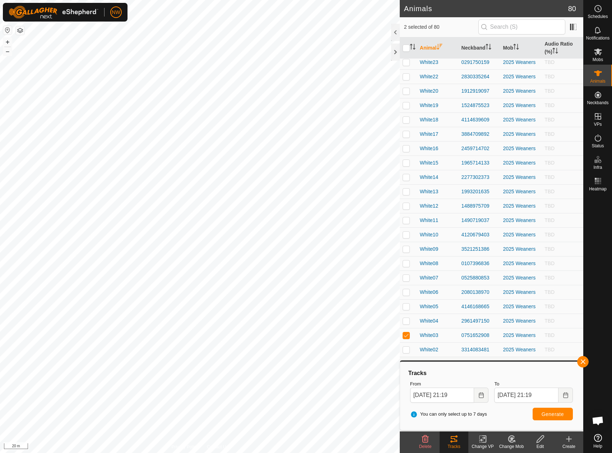
scroll to position [777, 0]
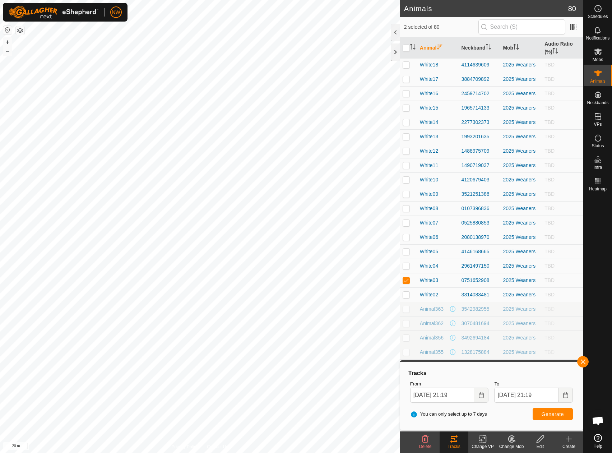
click at [404, 280] on p-checkbox at bounding box center [405, 280] width 7 height 6
click at [429, 48] on th "Animal" at bounding box center [438, 48] width 42 height 22
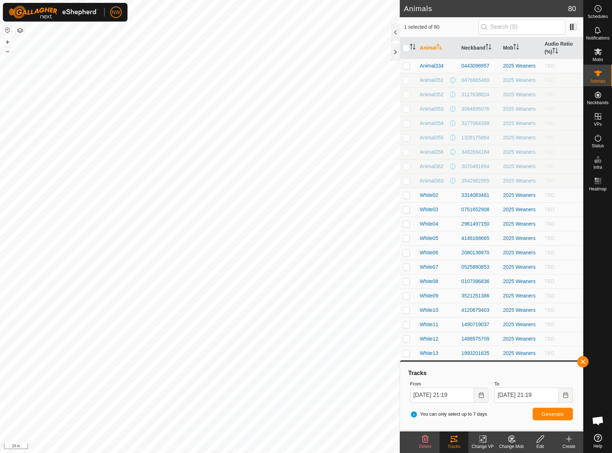
click at [429, 48] on th "Animal" at bounding box center [438, 48] width 42 height 22
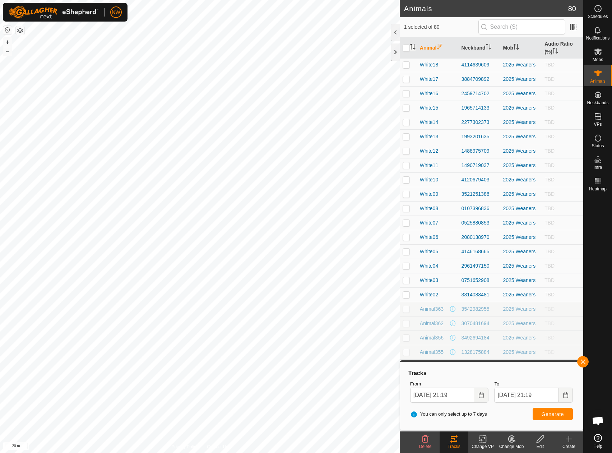
scroll to position [537, 0]
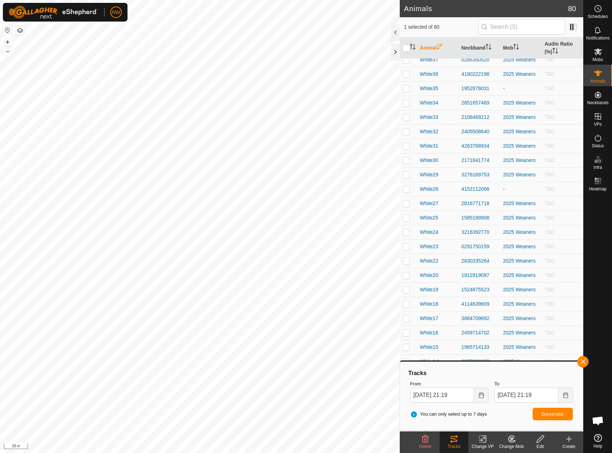
click at [429, 48] on th "Animal" at bounding box center [438, 48] width 42 height 22
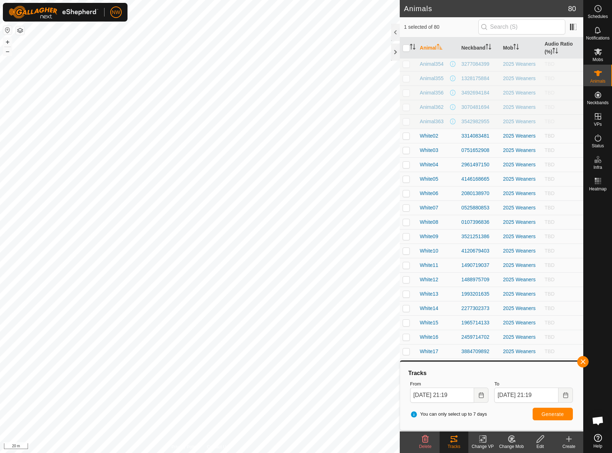
scroll to position [59, 0]
click at [404, 137] on p-checkbox at bounding box center [405, 136] width 7 height 6
click at [548, 346] on span "Generate" at bounding box center [552, 414] width 22 height 6
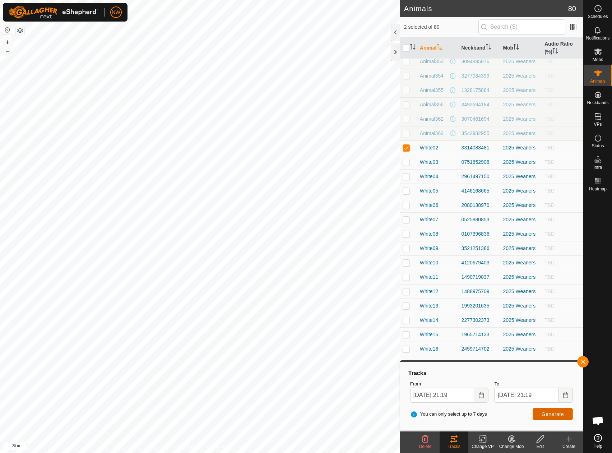
scroll to position [39, 0]
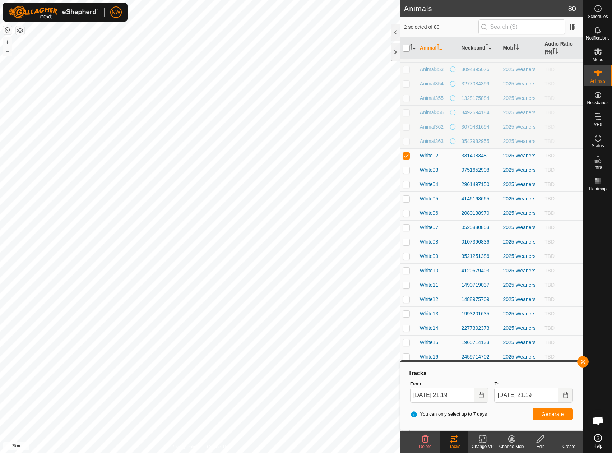
click at [408, 50] on input "checkbox" at bounding box center [405, 48] width 7 height 7
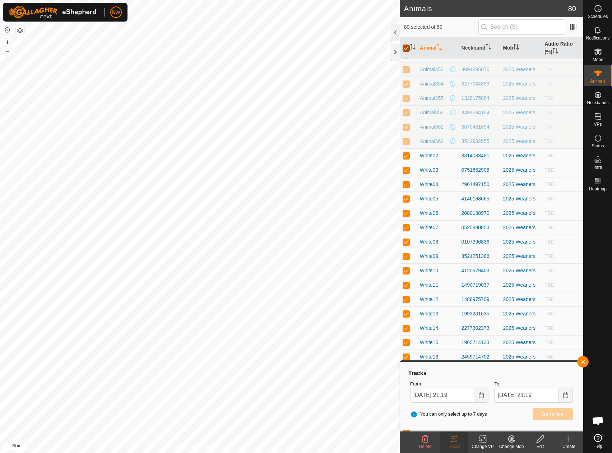
click at [408, 50] on input "checkbox" at bounding box center [405, 48] width 7 height 7
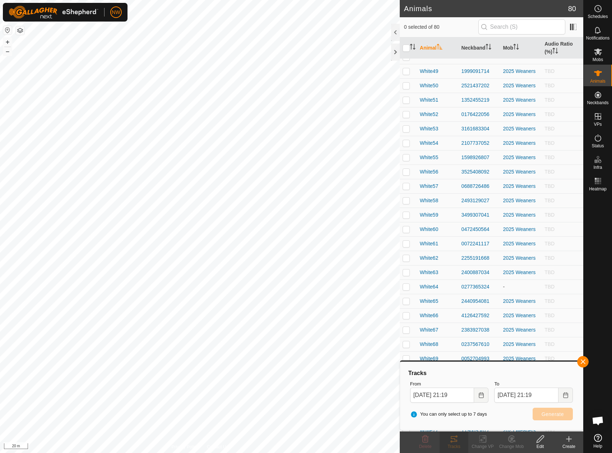
scroll to position [777, 0]
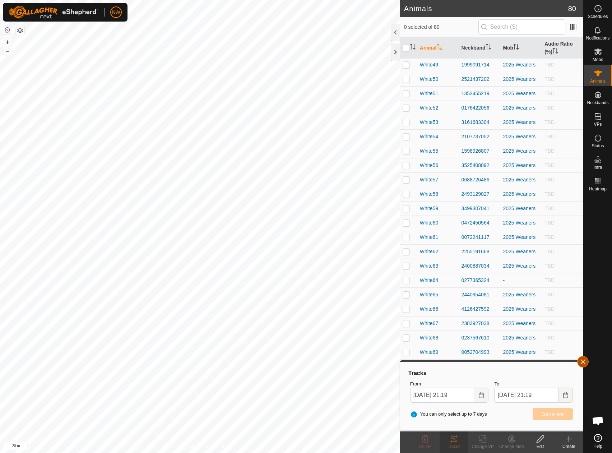
click at [581, 346] on button "button" at bounding box center [582, 361] width 11 height 11
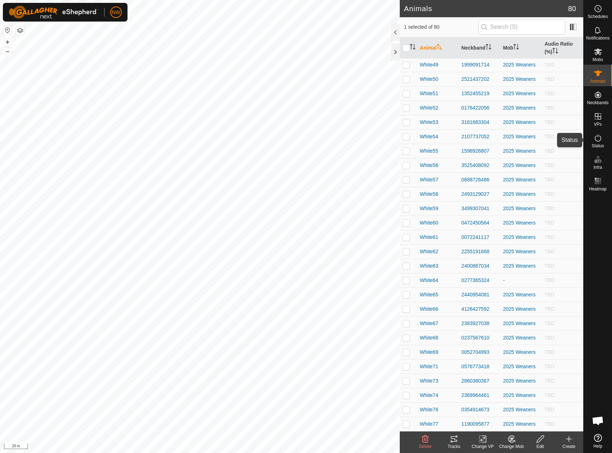
click at [599, 138] on icon at bounding box center [597, 138] width 9 height 9
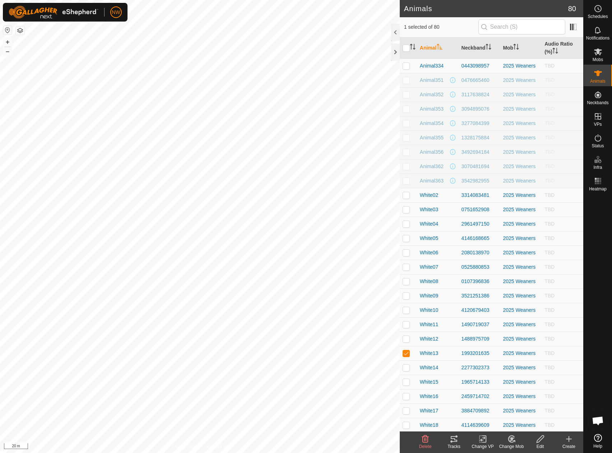
click at [404, 346] on td at bounding box center [408, 353] width 17 height 14
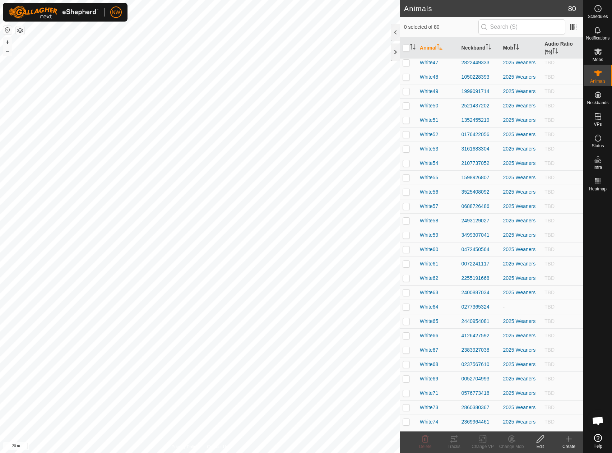
scroll to position [751, 0]
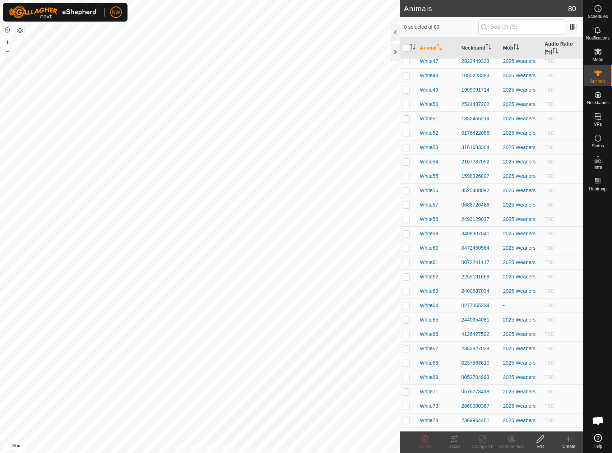
click at [406, 319] on p-checkbox at bounding box center [405, 320] width 7 height 6
click at [453, 346] on icon at bounding box center [454, 439] width 6 height 6
